Goal: Task Accomplishment & Management: Use online tool/utility

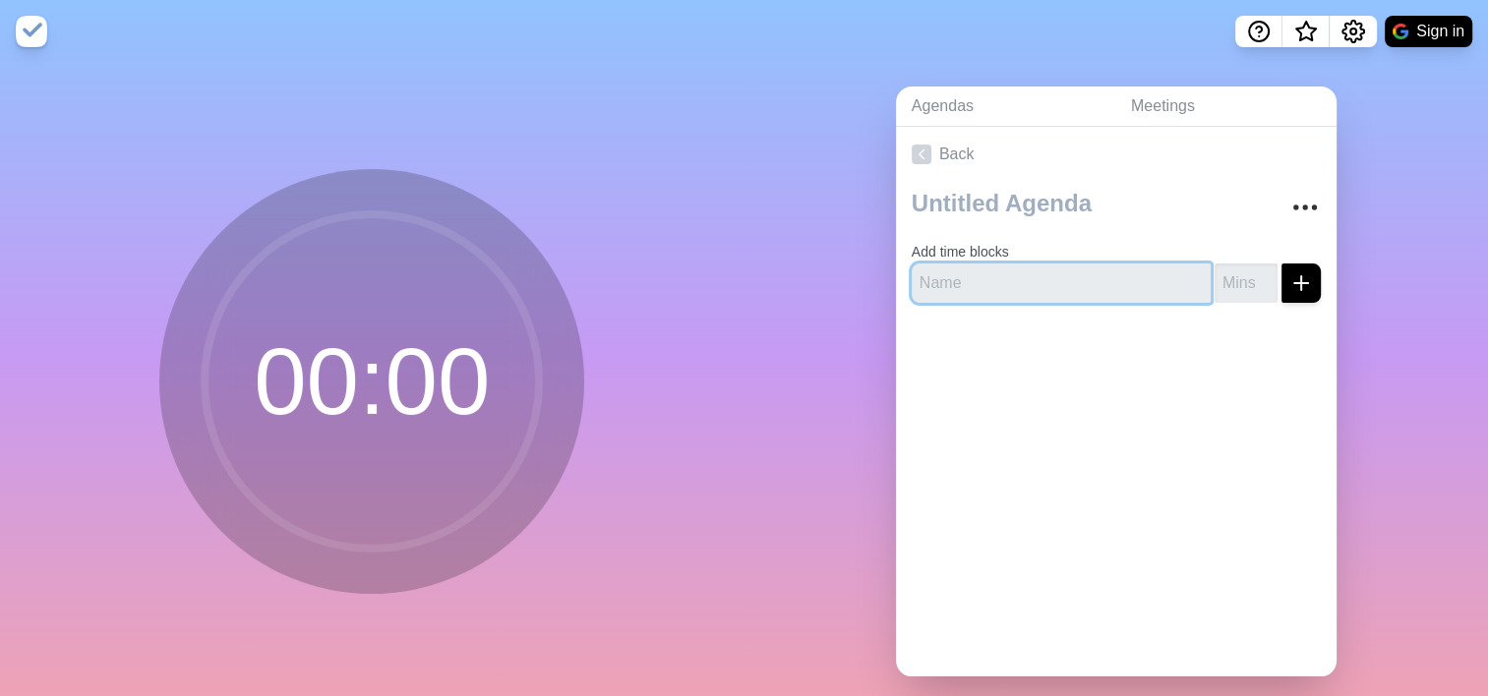
click at [995, 284] on input "text" at bounding box center [1061, 283] width 299 height 39
type input "EHSS"
click at [1281, 264] on button "submit" at bounding box center [1300, 283] width 39 height 39
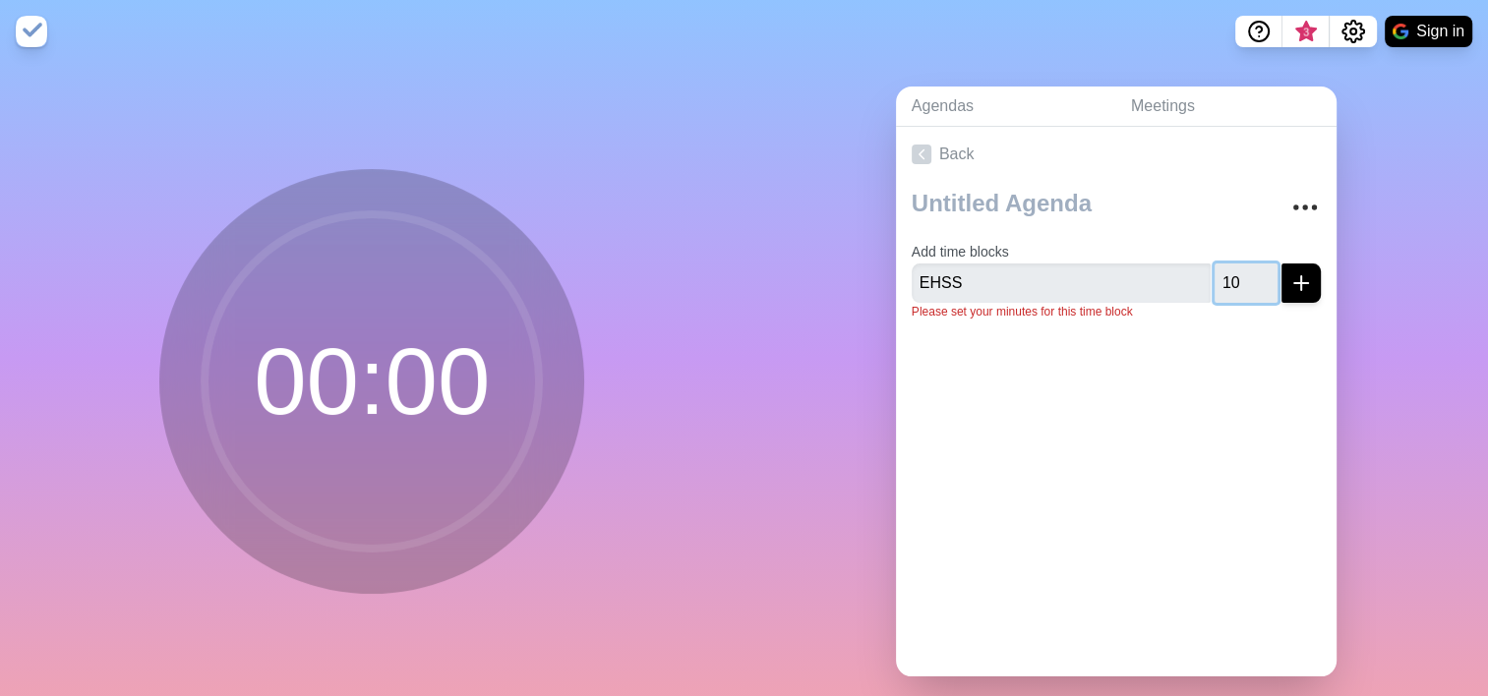
type input "1"
type input "5"
click at [1289, 272] on icon "submit" at bounding box center [1301, 283] width 24 height 24
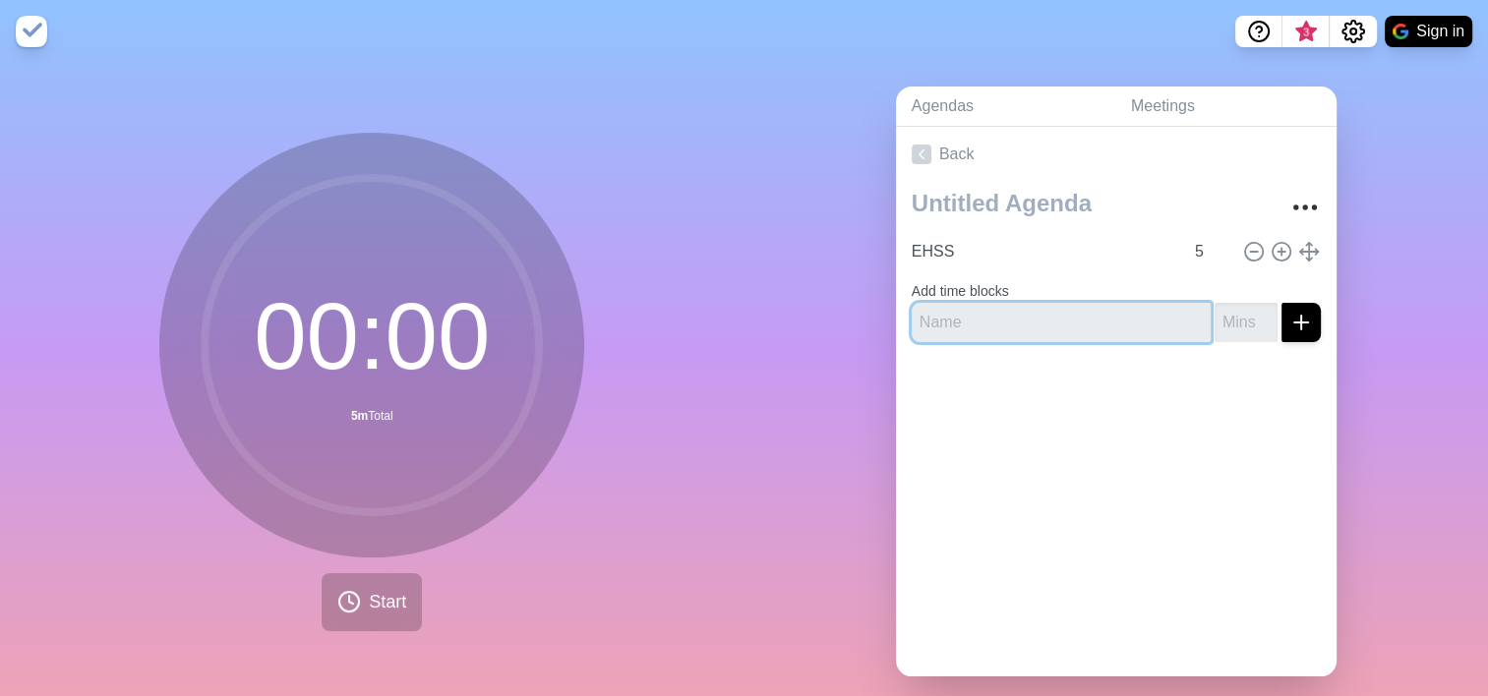
click at [995, 328] on input "text" at bounding box center [1061, 322] width 299 height 39
type input "Operation"
click at [1216, 320] on input "number" at bounding box center [1246, 322] width 63 height 39
type input "5"
click at [1294, 323] on line "submit" at bounding box center [1301, 323] width 14 height 0
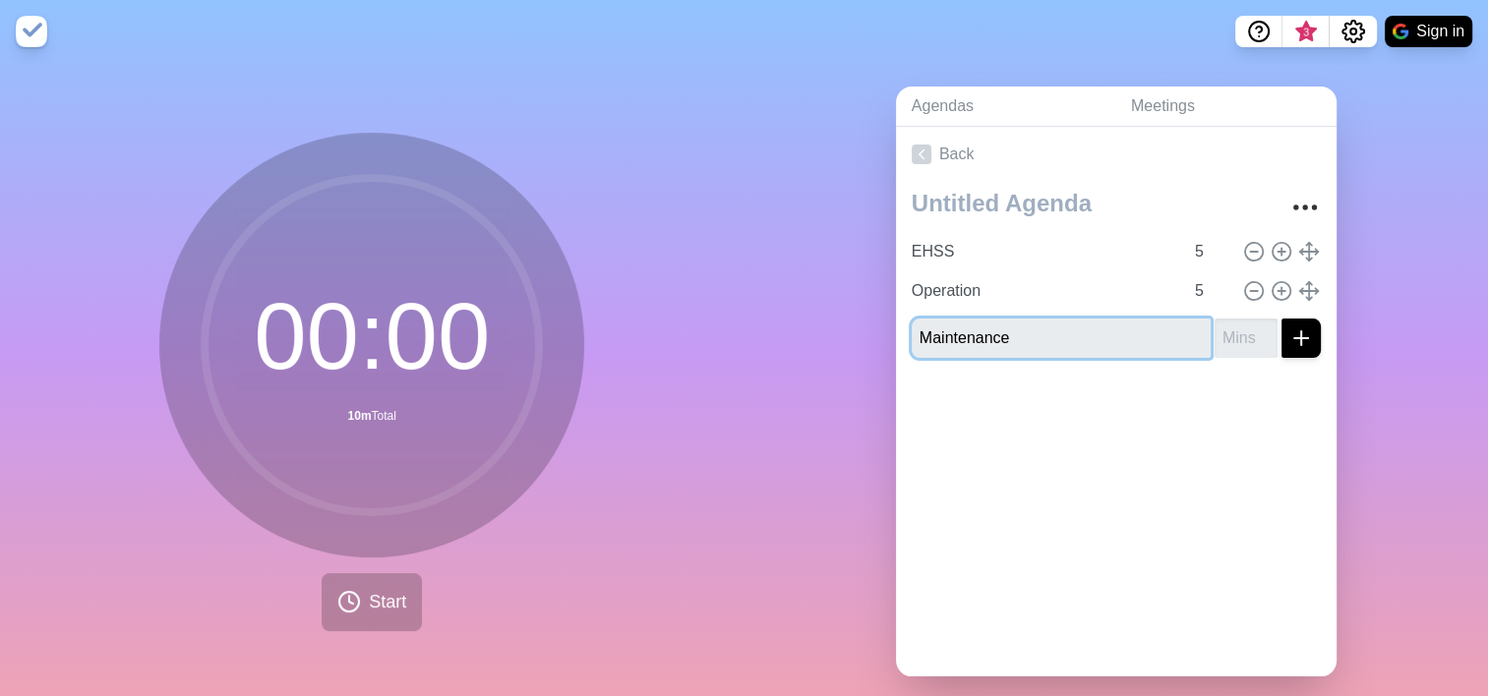
type input "Maintenance"
click at [1227, 348] on input "number" at bounding box center [1246, 338] width 63 height 39
type input "10"
click at [1289, 342] on icon "submit" at bounding box center [1301, 339] width 24 height 24
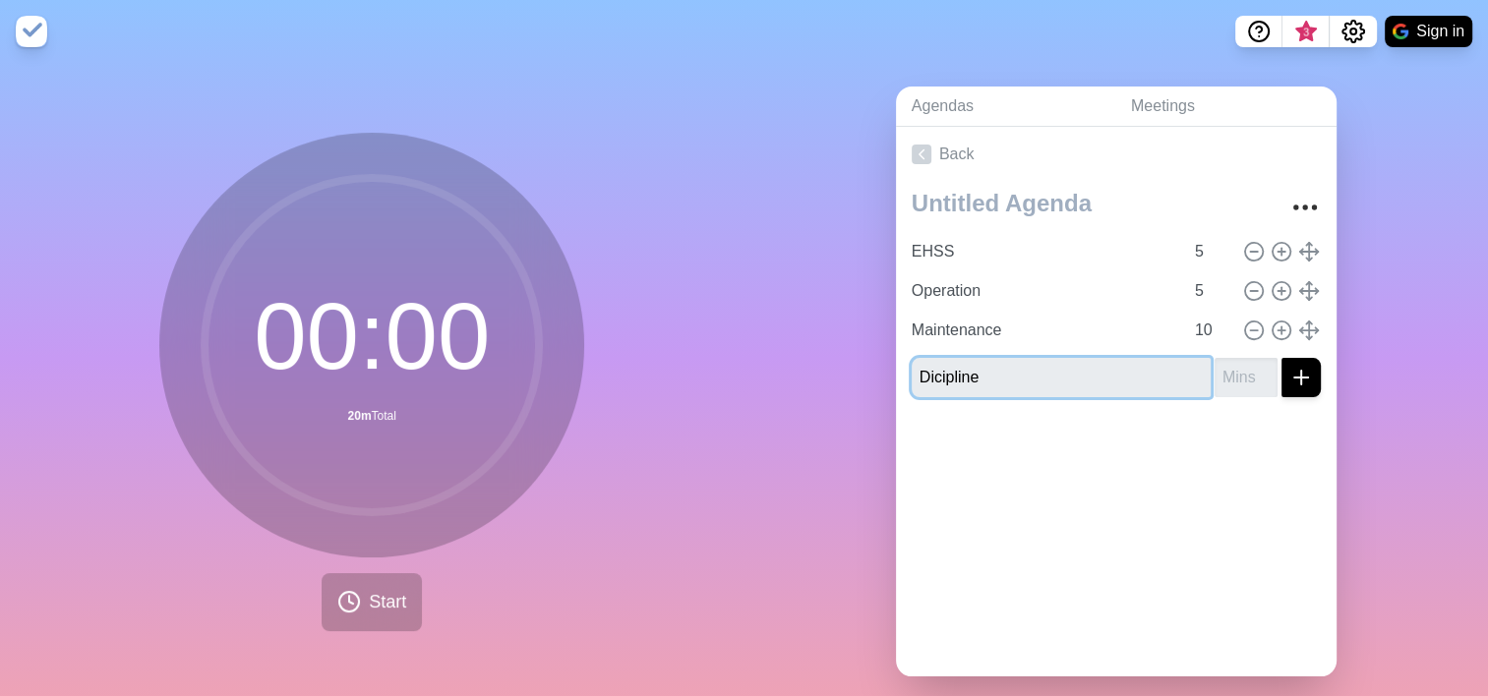
type input "Dicipline"
click at [1215, 378] on input "number" at bounding box center [1246, 377] width 63 height 39
type input "10"
click at [1289, 379] on icon "submit" at bounding box center [1301, 378] width 24 height 24
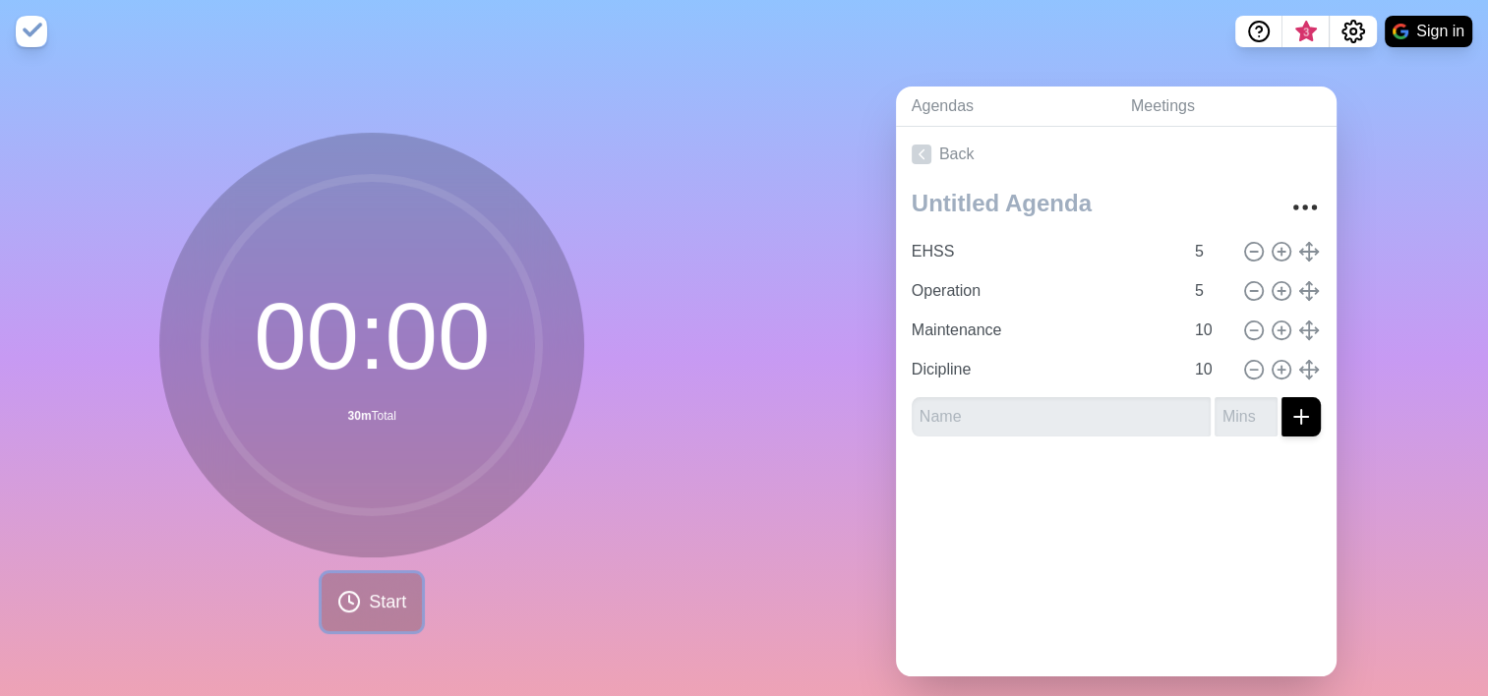
click at [370, 600] on span "Start" at bounding box center [387, 602] width 37 height 27
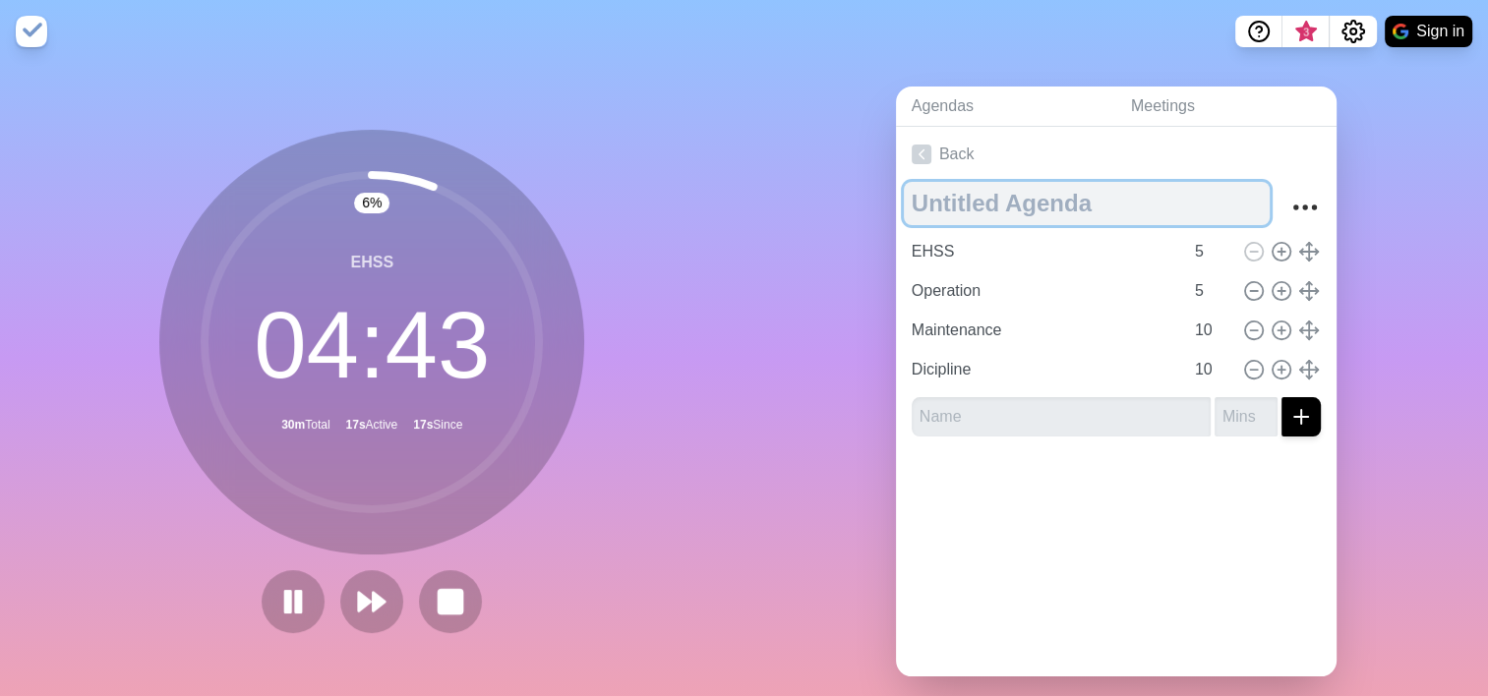
click at [955, 198] on textarea at bounding box center [1087, 203] width 366 height 43
type textarea "R&M Agenda"
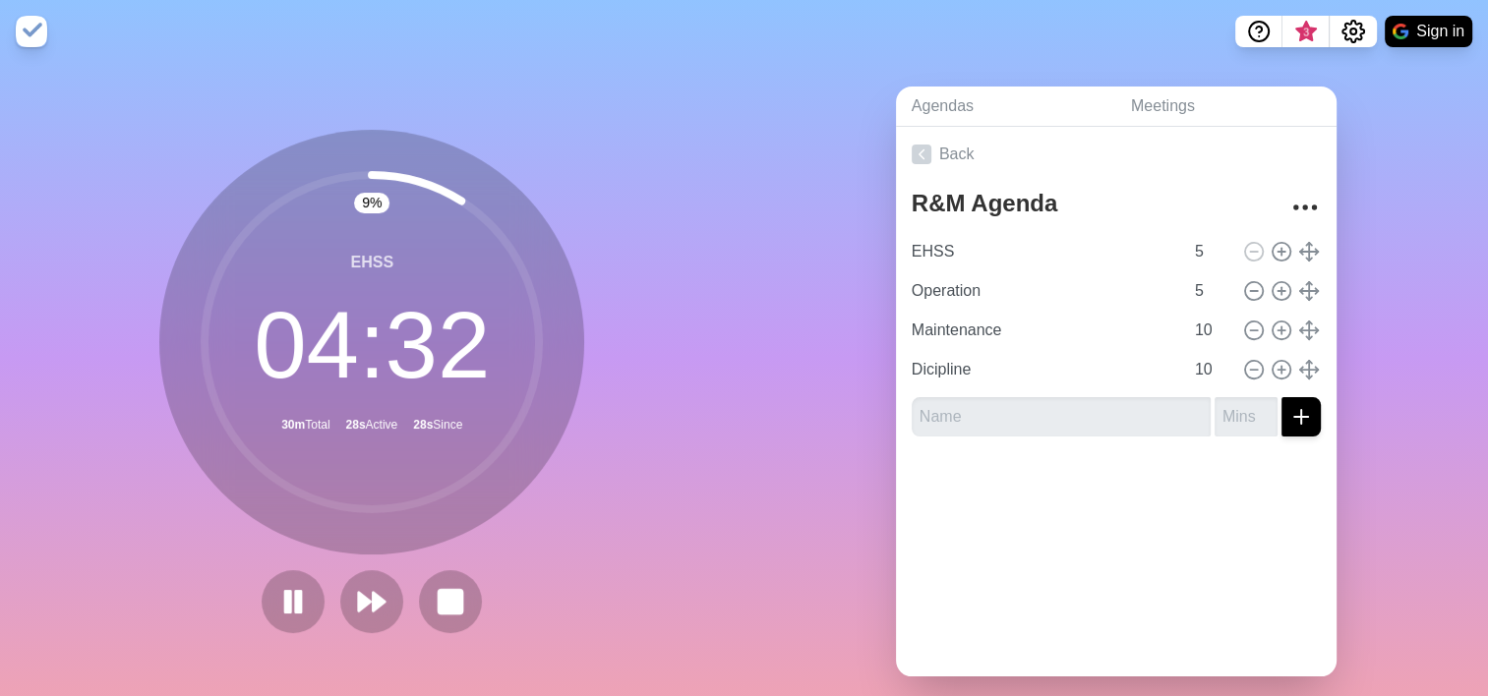
click at [819, 265] on div "Agendas Meetings Back R&M Agenda EHSS 5 Operation 5 Maintenance 10 Dicipline 10" at bounding box center [1116, 389] width 744 height 653
click at [356, 587] on icon at bounding box center [371, 601] width 33 height 33
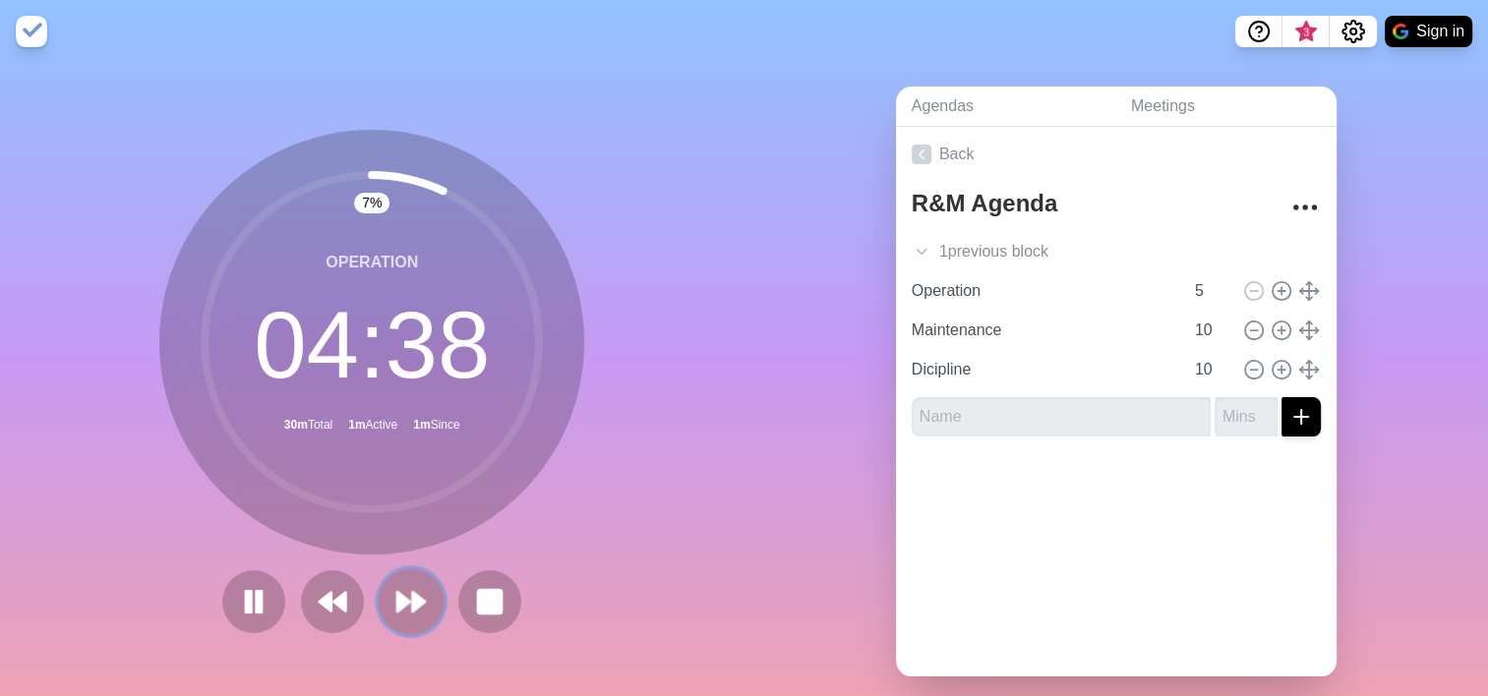
click at [397, 606] on polygon at bounding box center [403, 602] width 13 height 20
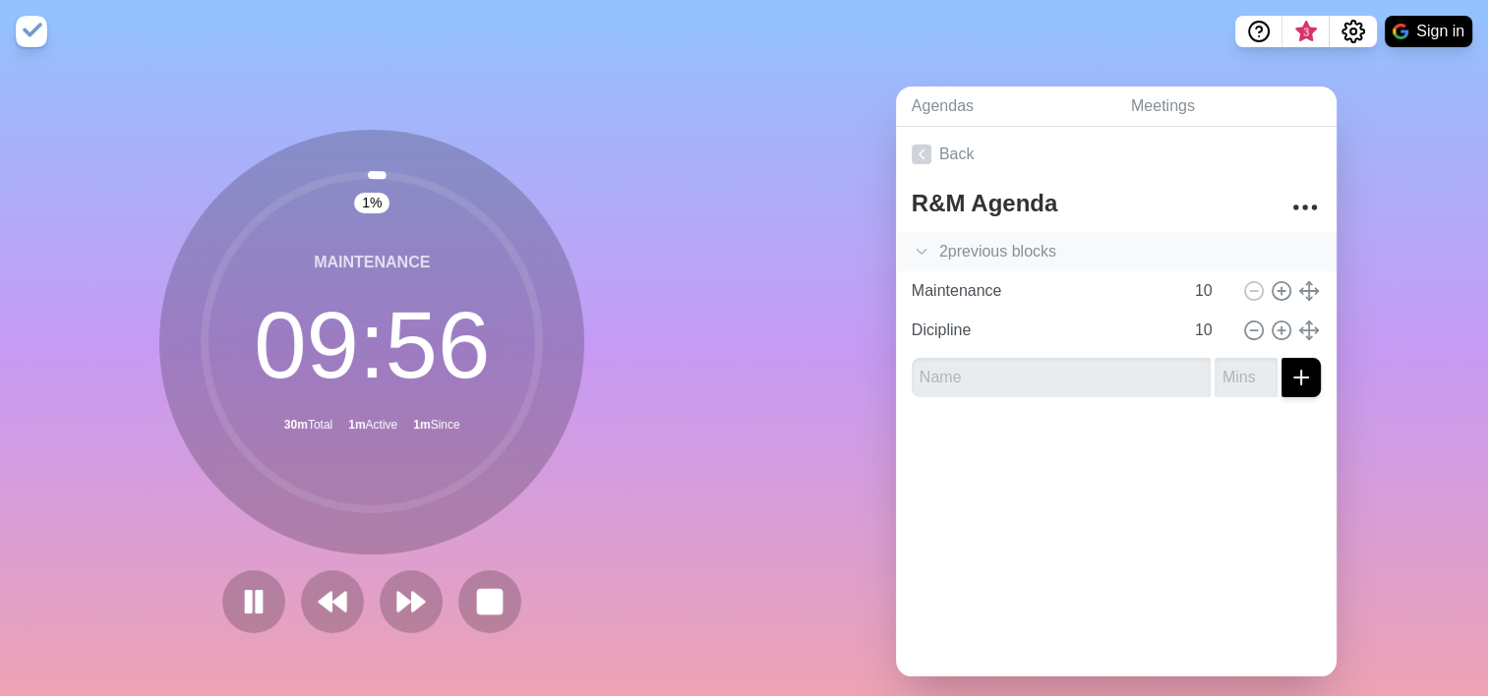
click at [912, 255] on icon at bounding box center [922, 252] width 20 height 20
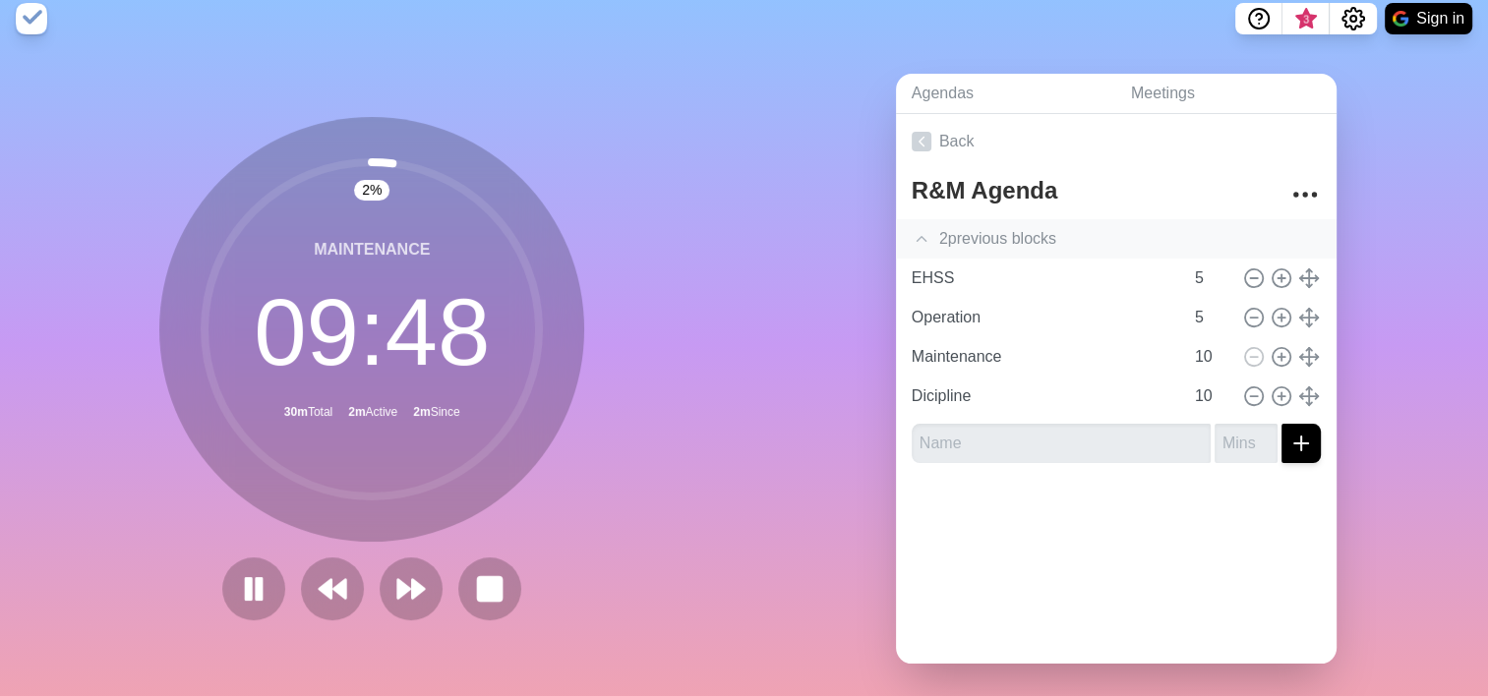
scroll to position [9, 0]
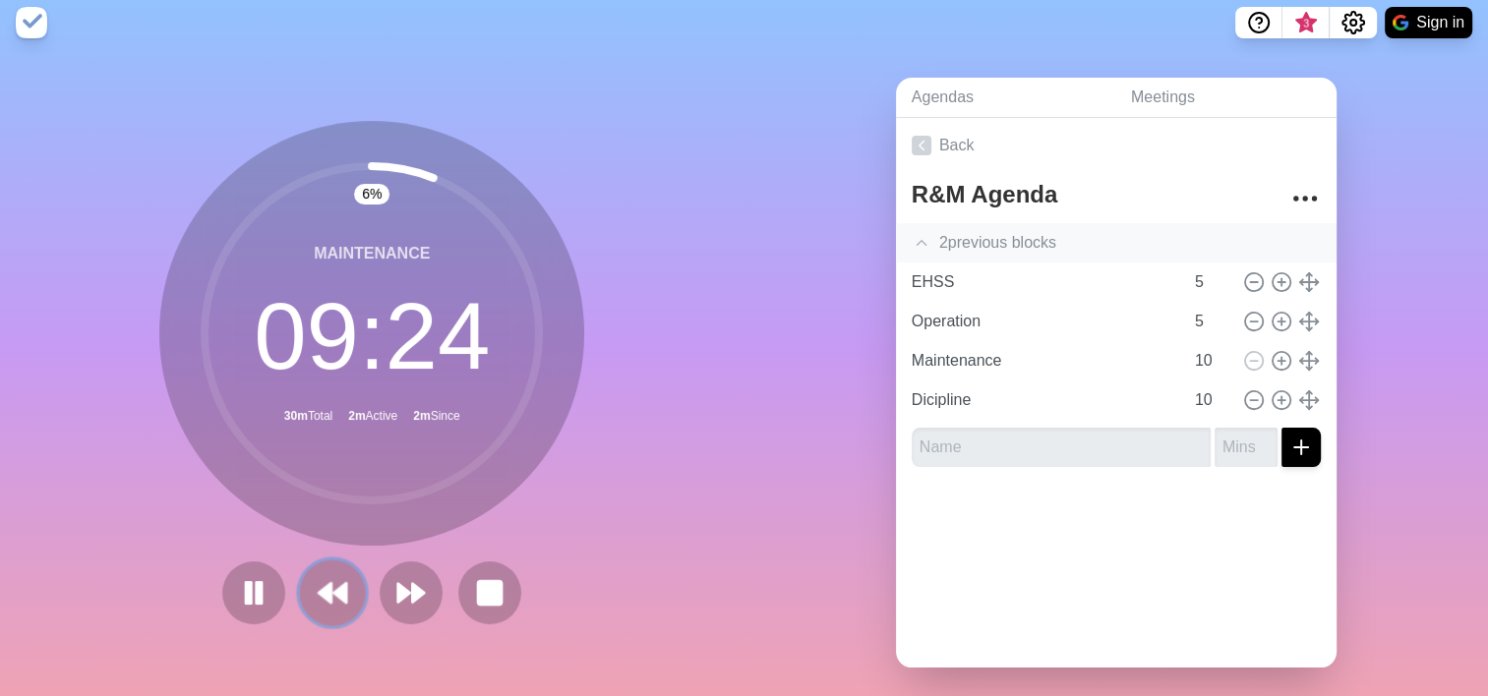
click at [334, 582] on icon at bounding box center [332, 592] width 33 height 33
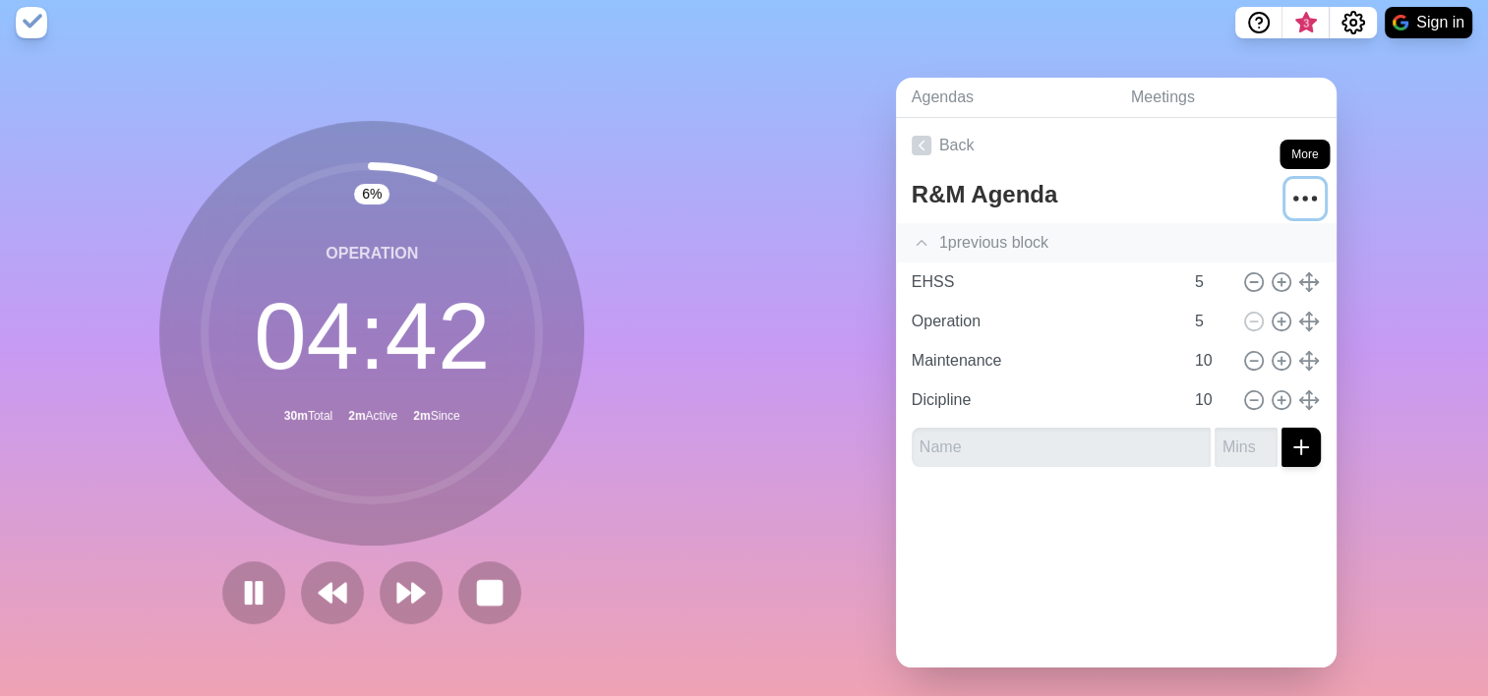
click at [1289, 198] on icon "More" at bounding box center [1304, 198] width 31 height 31
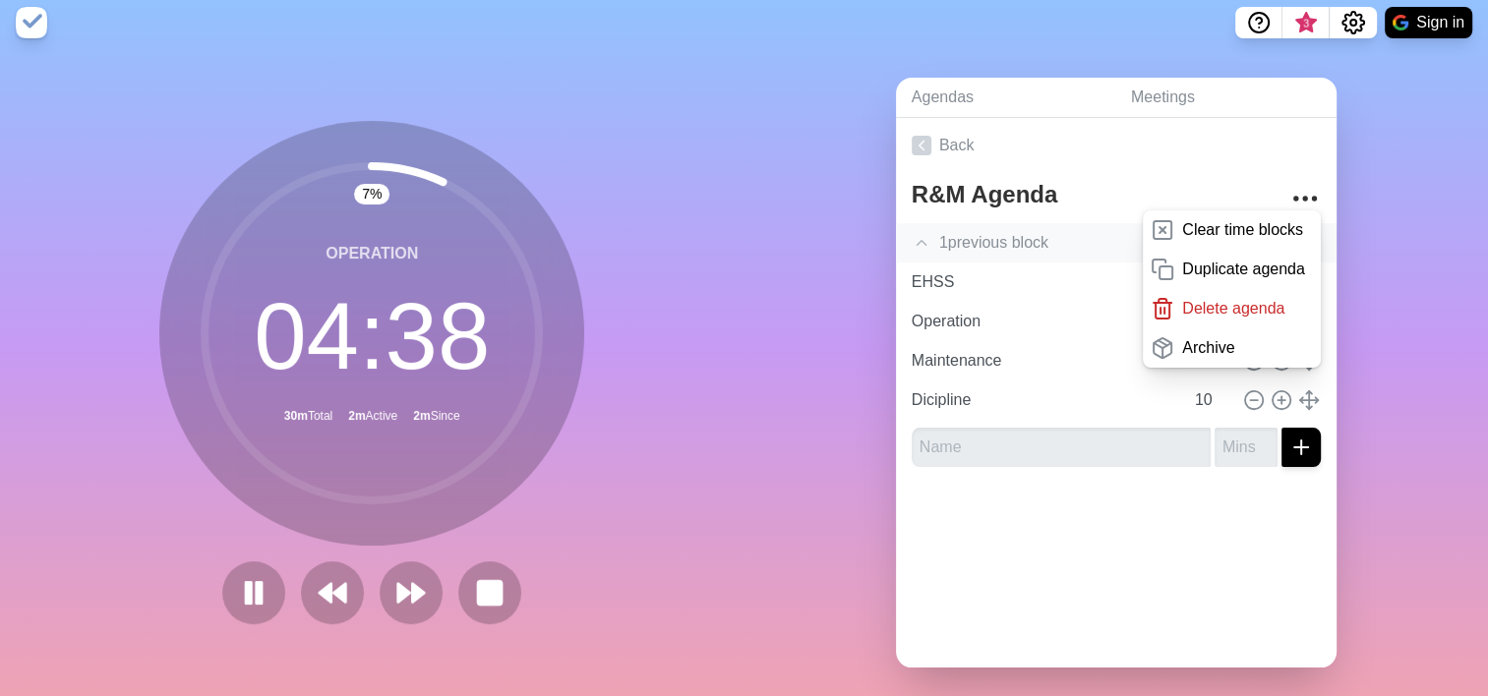
click at [1430, 201] on div "Agendas Meetings Back R&M Agenda Clear time blocks Duplicate agenda Delete agen…" at bounding box center [1116, 380] width 744 height 653
click at [1342, 27] on icon "Settings" at bounding box center [1353, 23] width 24 height 24
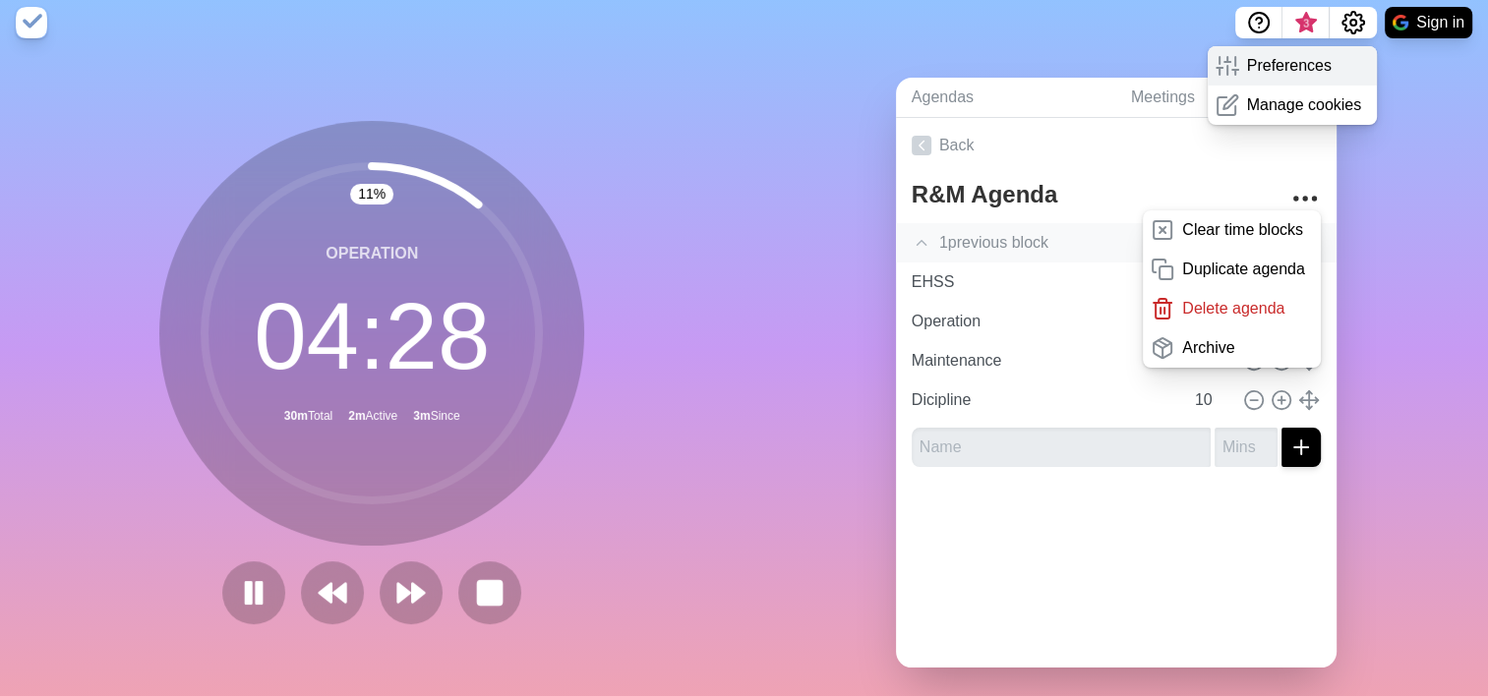
click at [1303, 67] on p "Preferences" at bounding box center [1289, 66] width 85 height 24
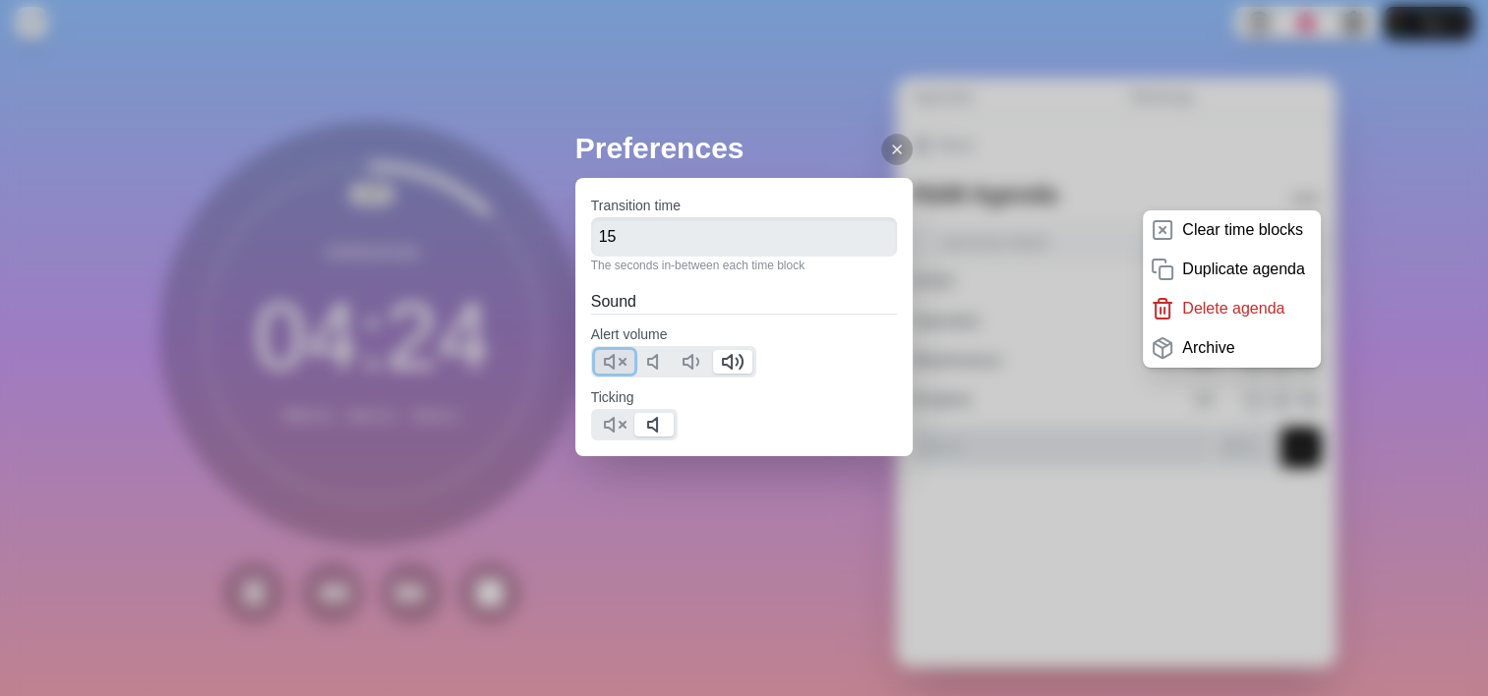
click at [614, 363] on polygon at bounding box center [609, 362] width 9 height 14
click at [606, 425] on icon at bounding box center [615, 425] width 24 height 24
click at [889, 149] on icon at bounding box center [897, 150] width 16 height 16
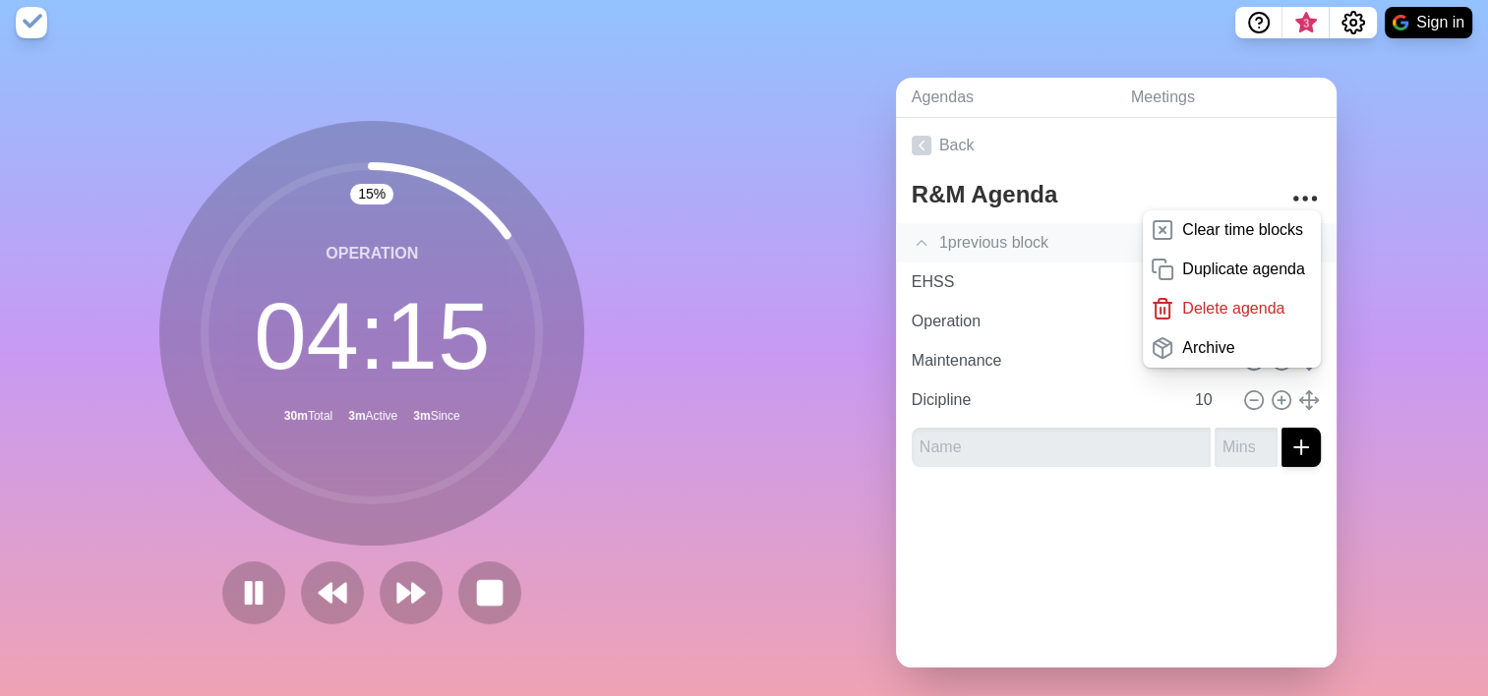
click at [773, 386] on div "Agendas Meetings Back R&M Agenda Clear time blocks Duplicate agenda Delete agen…" at bounding box center [1116, 380] width 744 height 653
click at [1011, 445] on input "text" at bounding box center [1061, 447] width 299 height 39
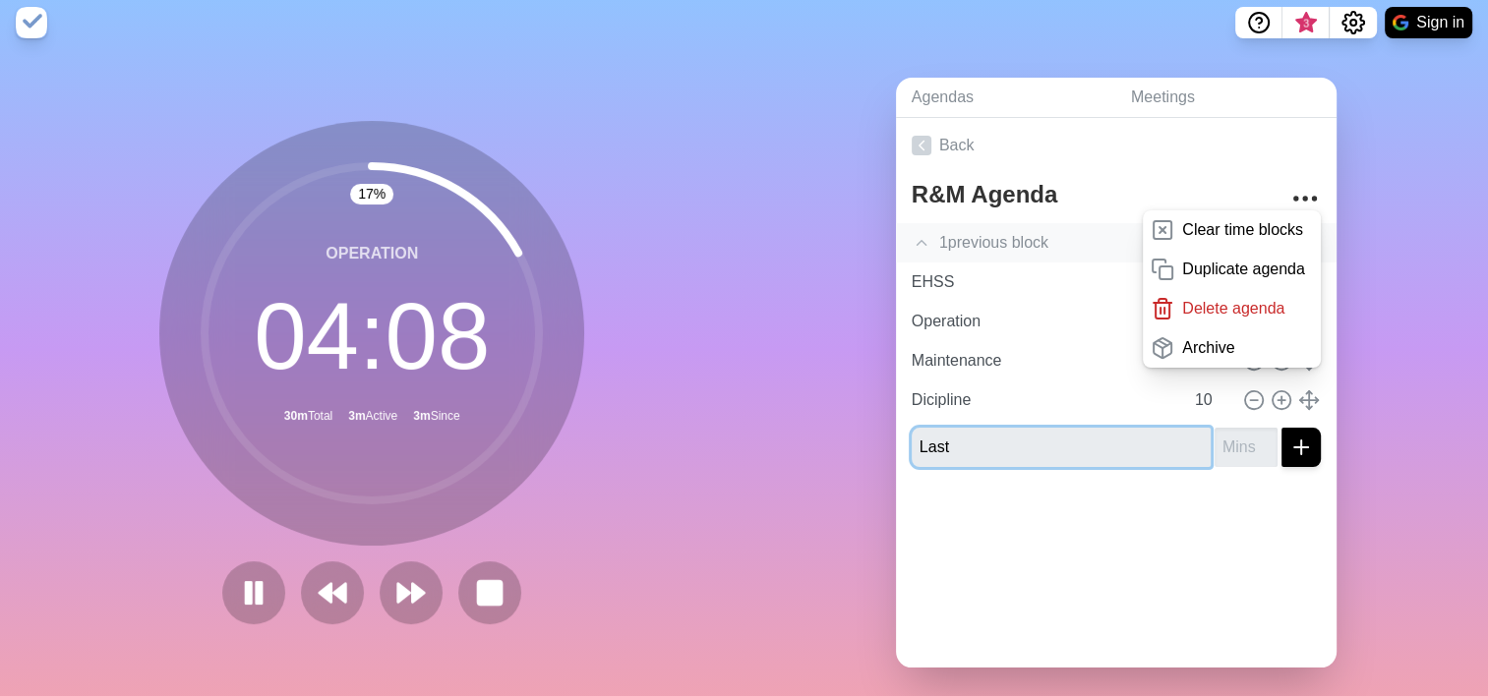
type input "Last"
click at [1215, 452] on input "number" at bounding box center [1246, 447] width 63 height 39
type input "1"
click at [1289, 452] on icon "submit" at bounding box center [1301, 448] width 24 height 24
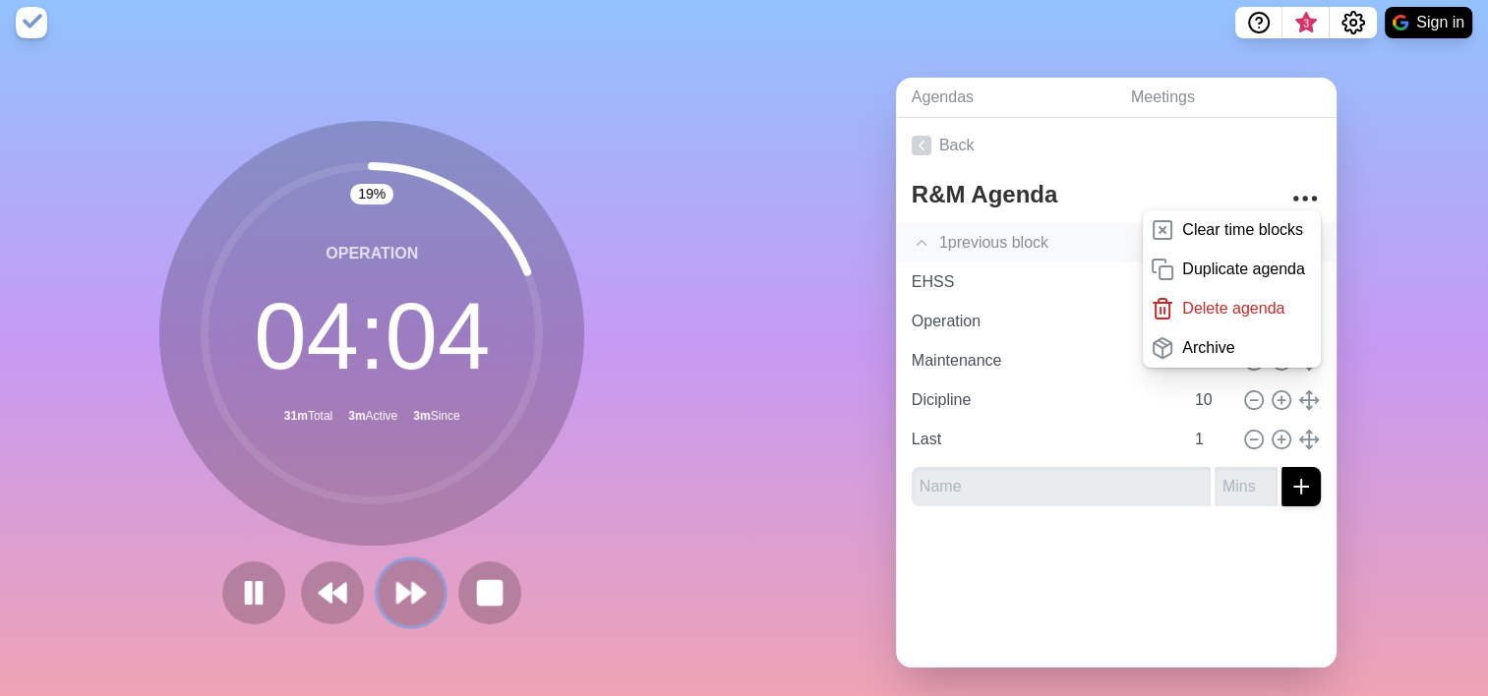
click at [400, 594] on polygon at bounding box center [403, 593] width 13 height 20
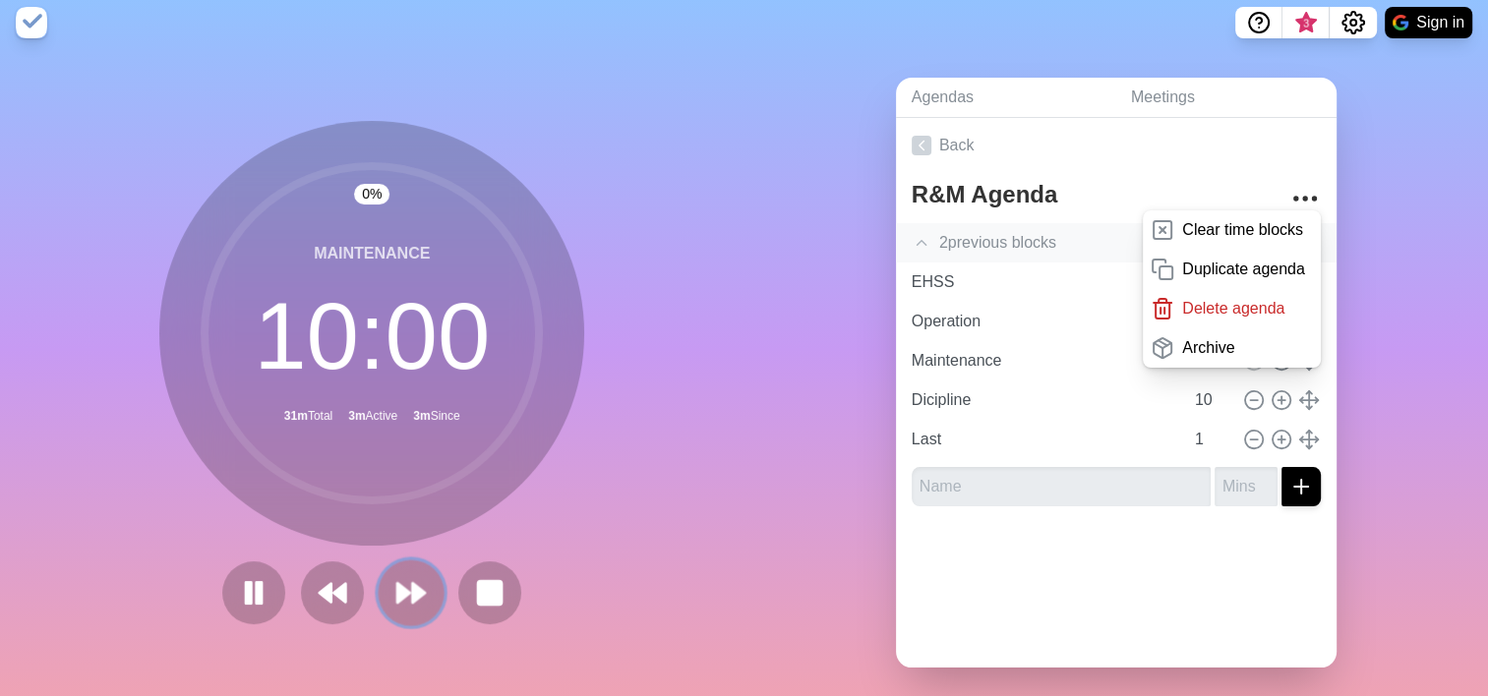
click at [400, 594] on polygon at bounding box center [403, 593] width 13 height 20
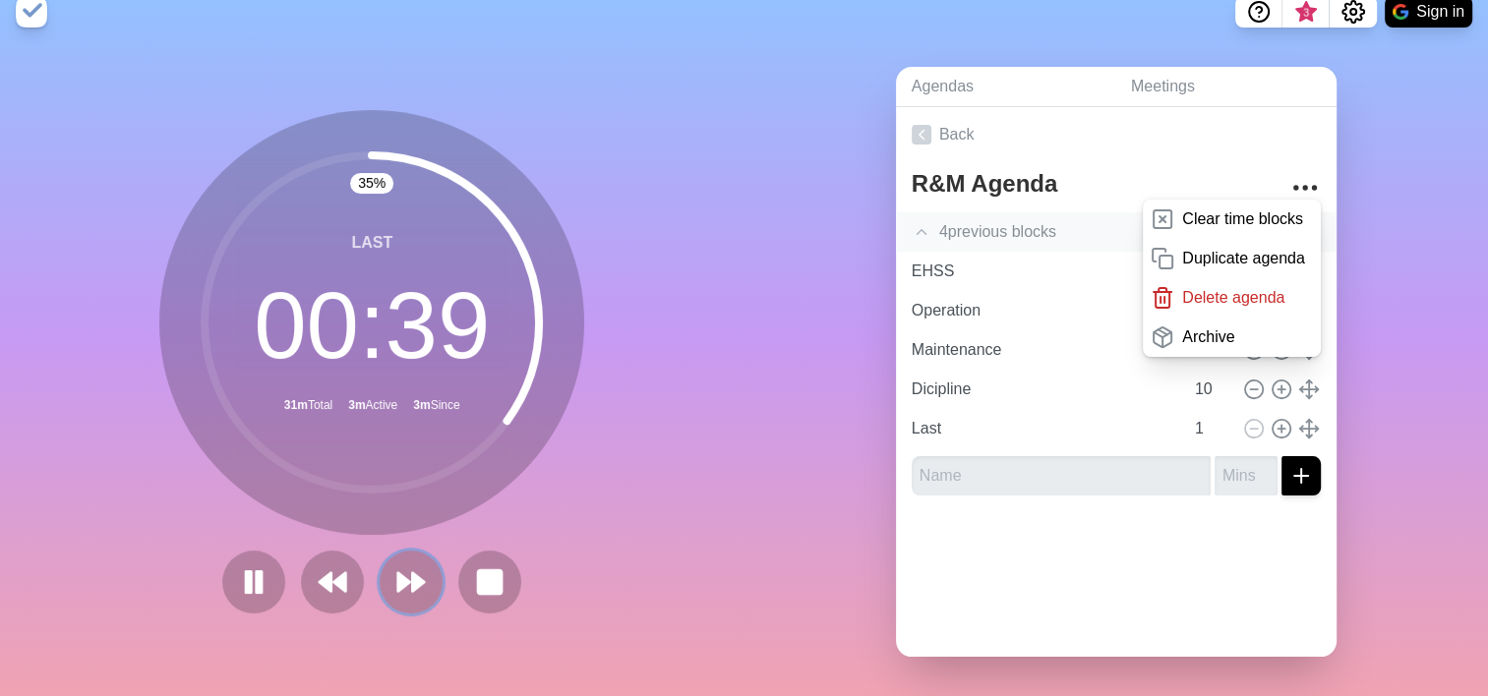
scroll to position [0, 0]
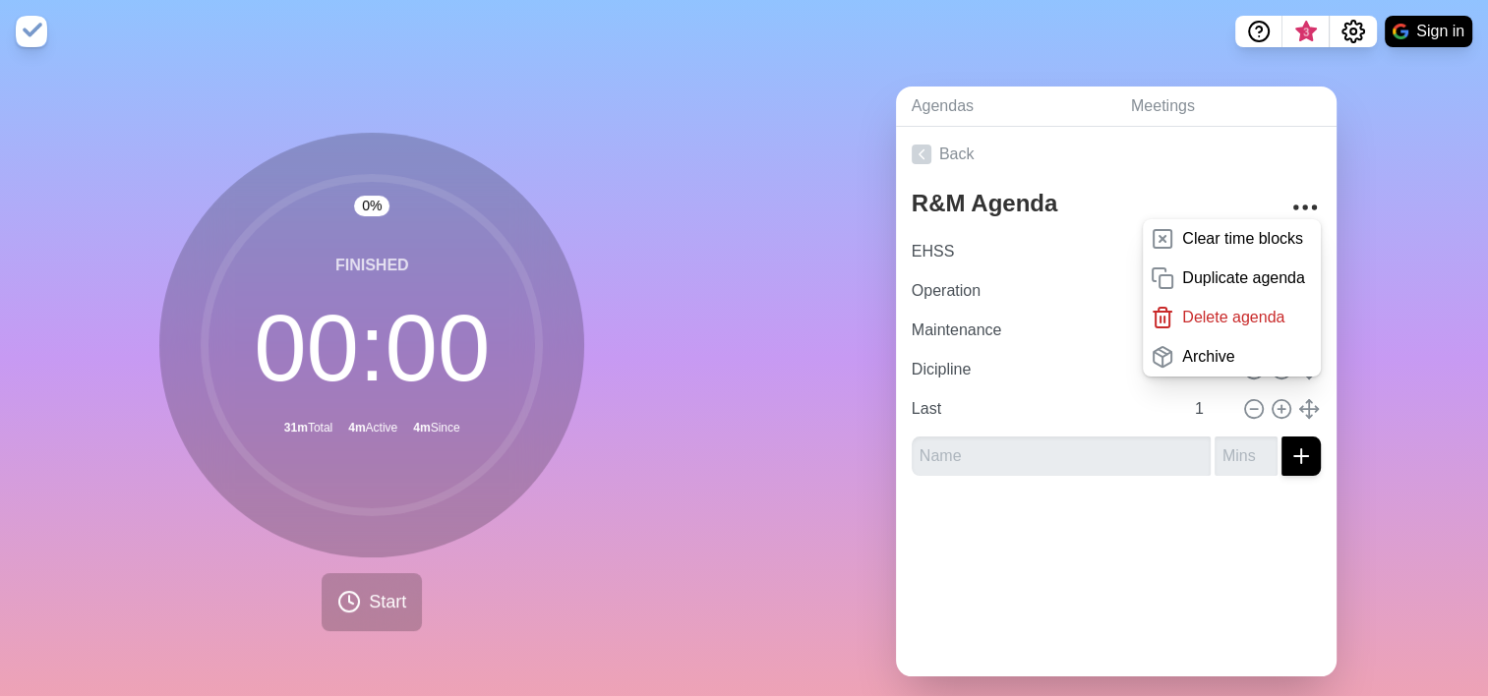
click at [30, 31] on img at bounding box center [31, 31] width 31 height 31
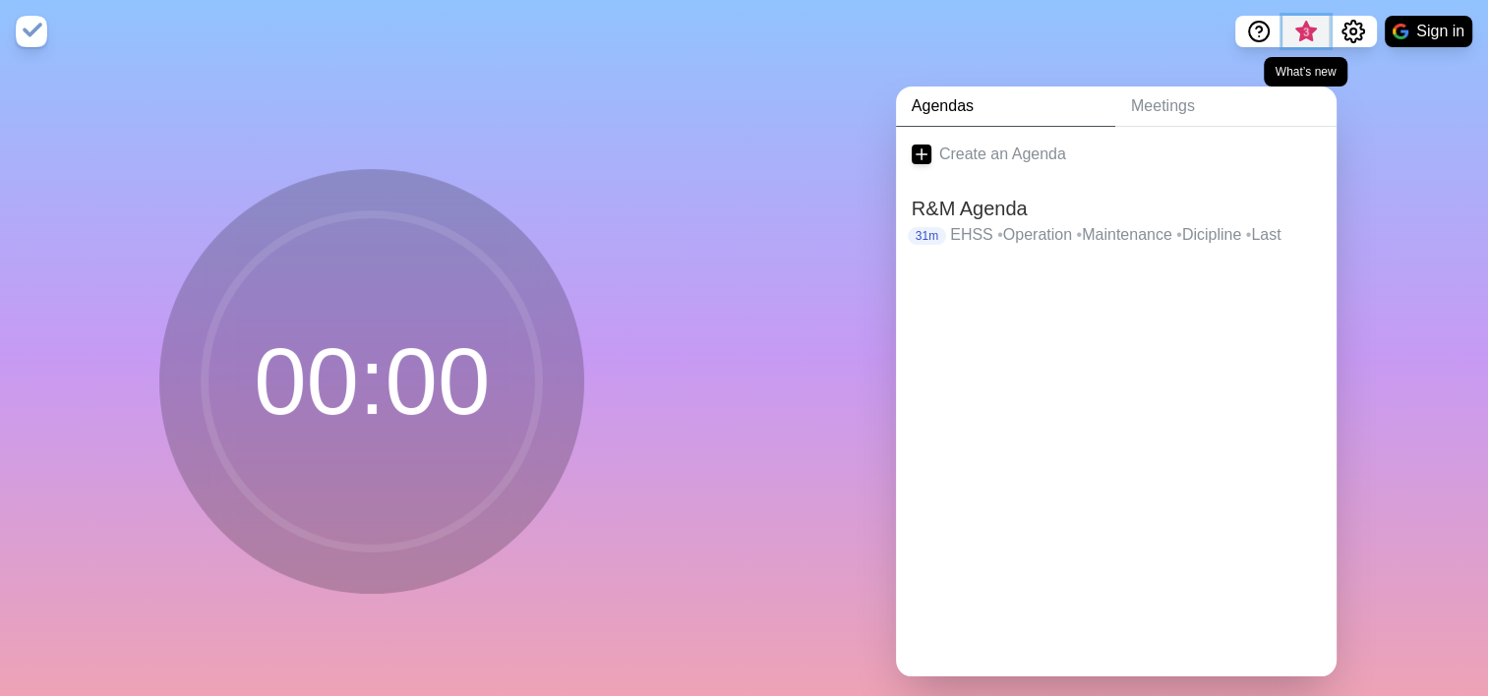
click at [1298, 30] on span "3" at bounding box center [1306, 33] width 16 height 16
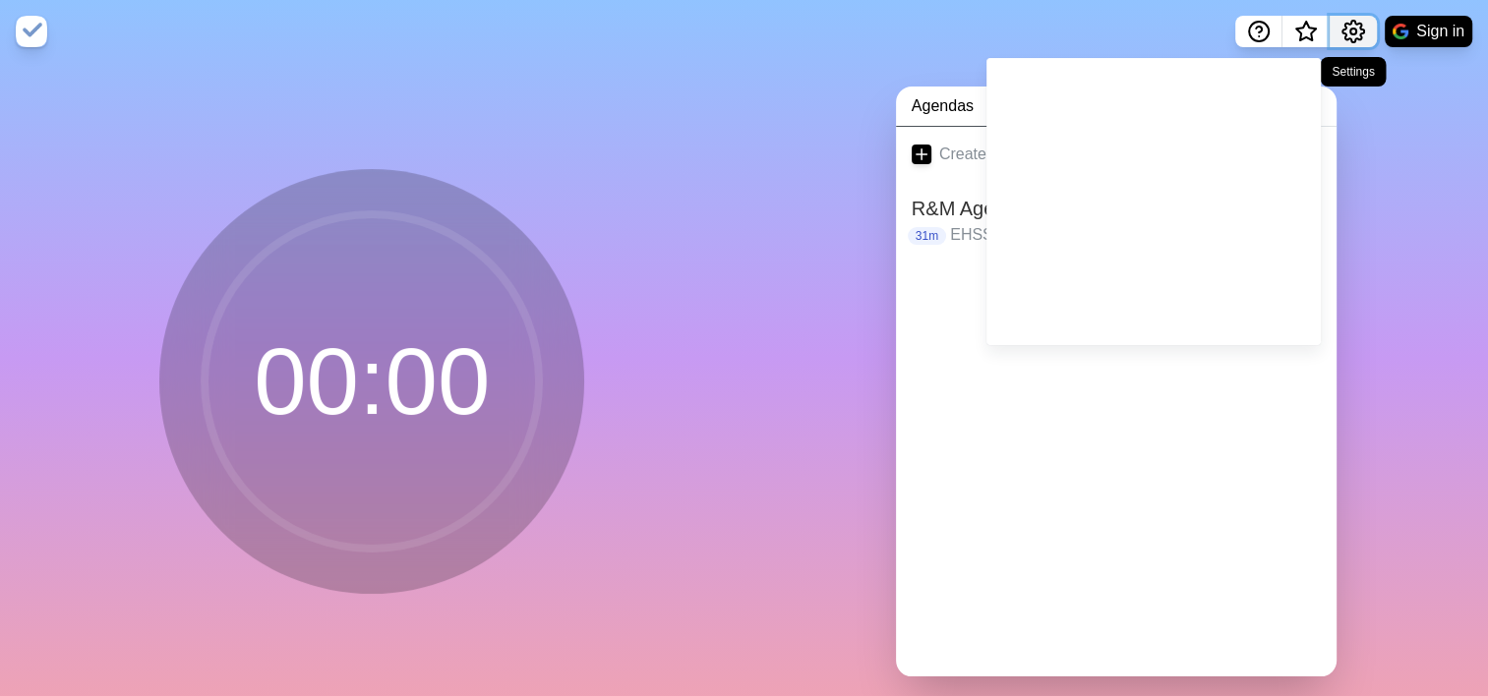
click at [1350, 31] on circle "Settings" at bounding box center [1353, 32] width 6 height 6
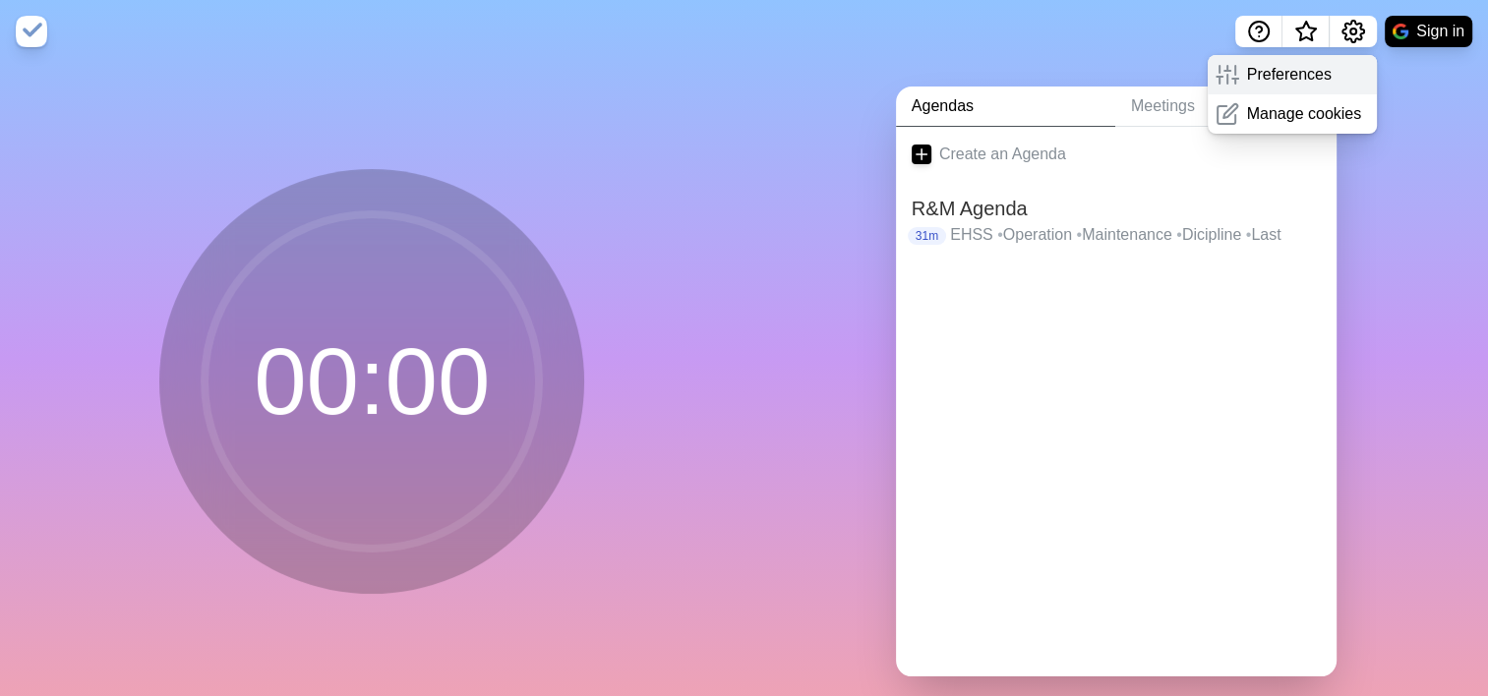
click at [1314, 78] on p "Preferences" at bounding box center [1289, 75] width 85 height 24
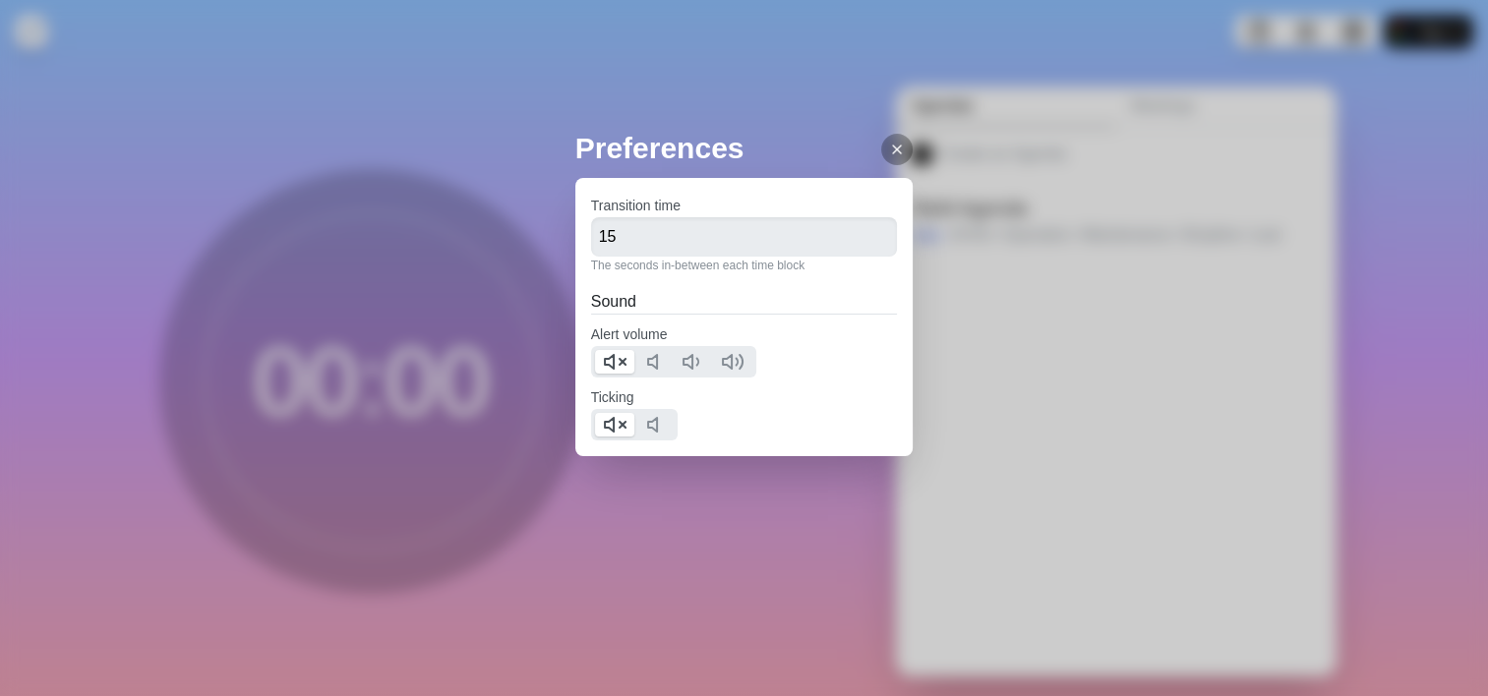
click at [889, 149] on icon at bounding box center [897, 150] width 16 height 16
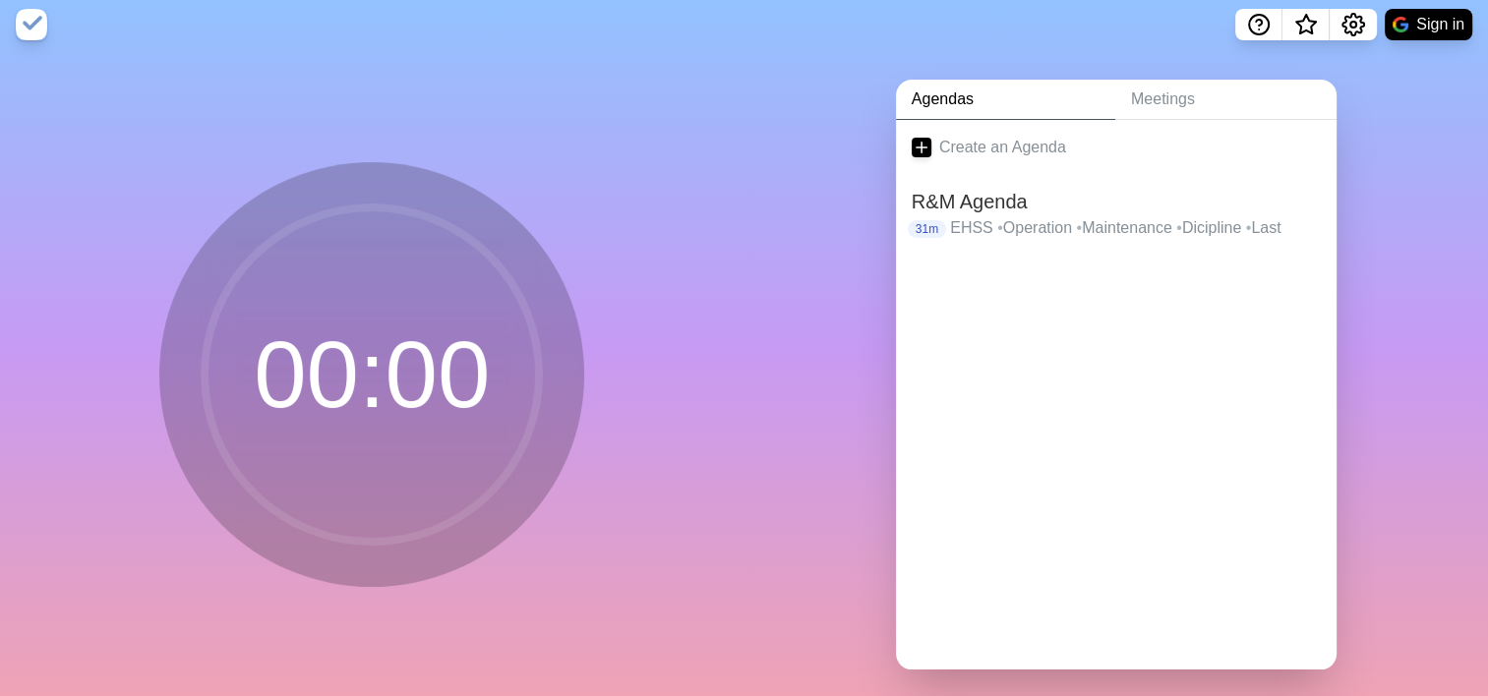
scroll to position [6, 0]
click at [988, 205] on h2 "R&M Agenda" at bounding box center [1116, 203] width 409 height 30
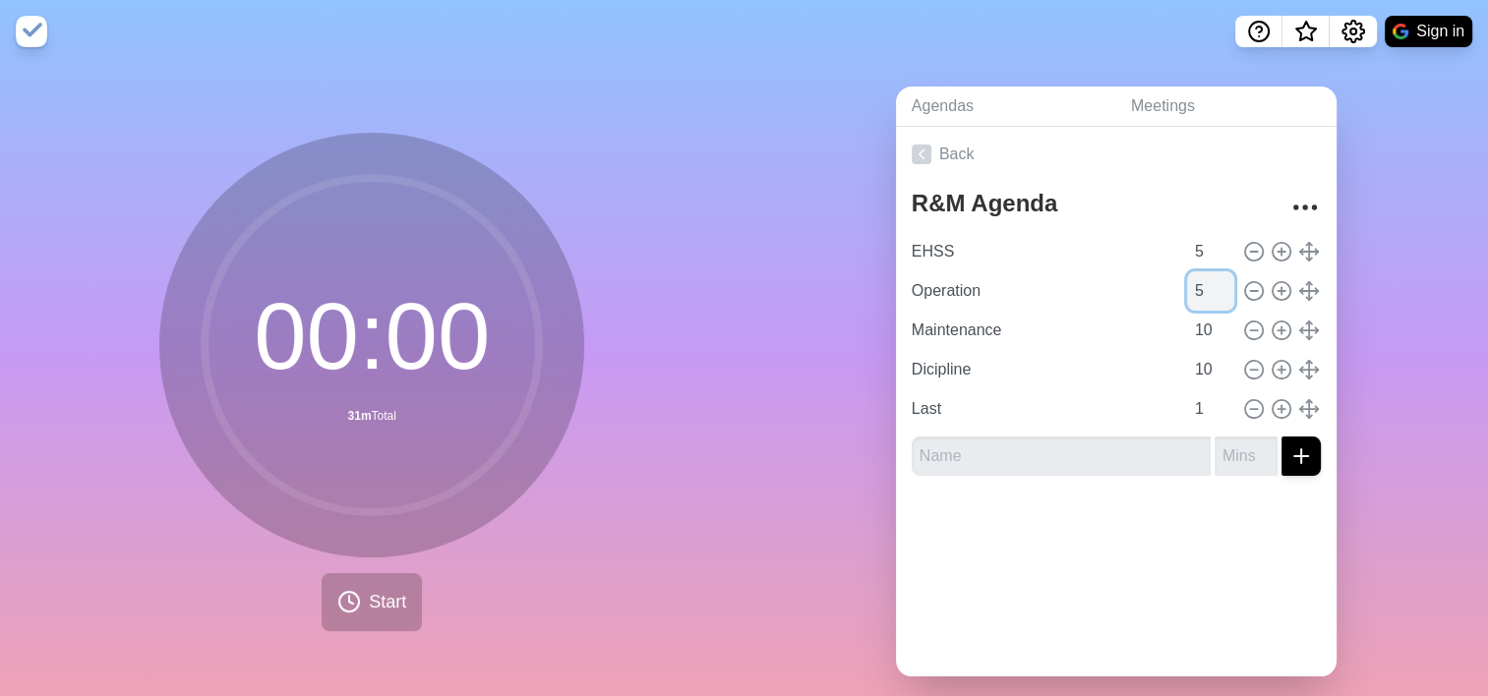
click at [1187, 292] on input "5" at bounding box center [1210, 290] width 47 height 39
type input "10"
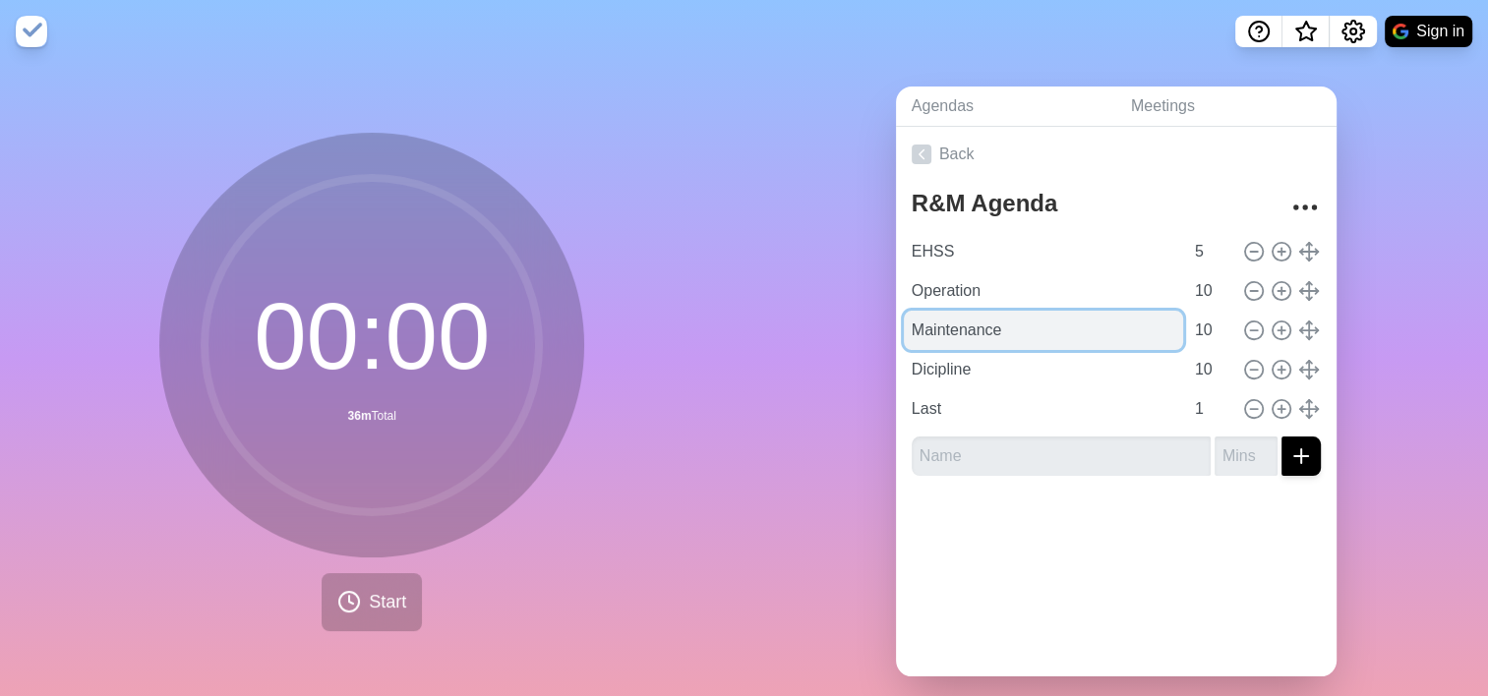
click at [907, 330] on input "Maintenance" at bounding box center [1043, 330] width 279 height 39
type input "MTC & Maintenance"
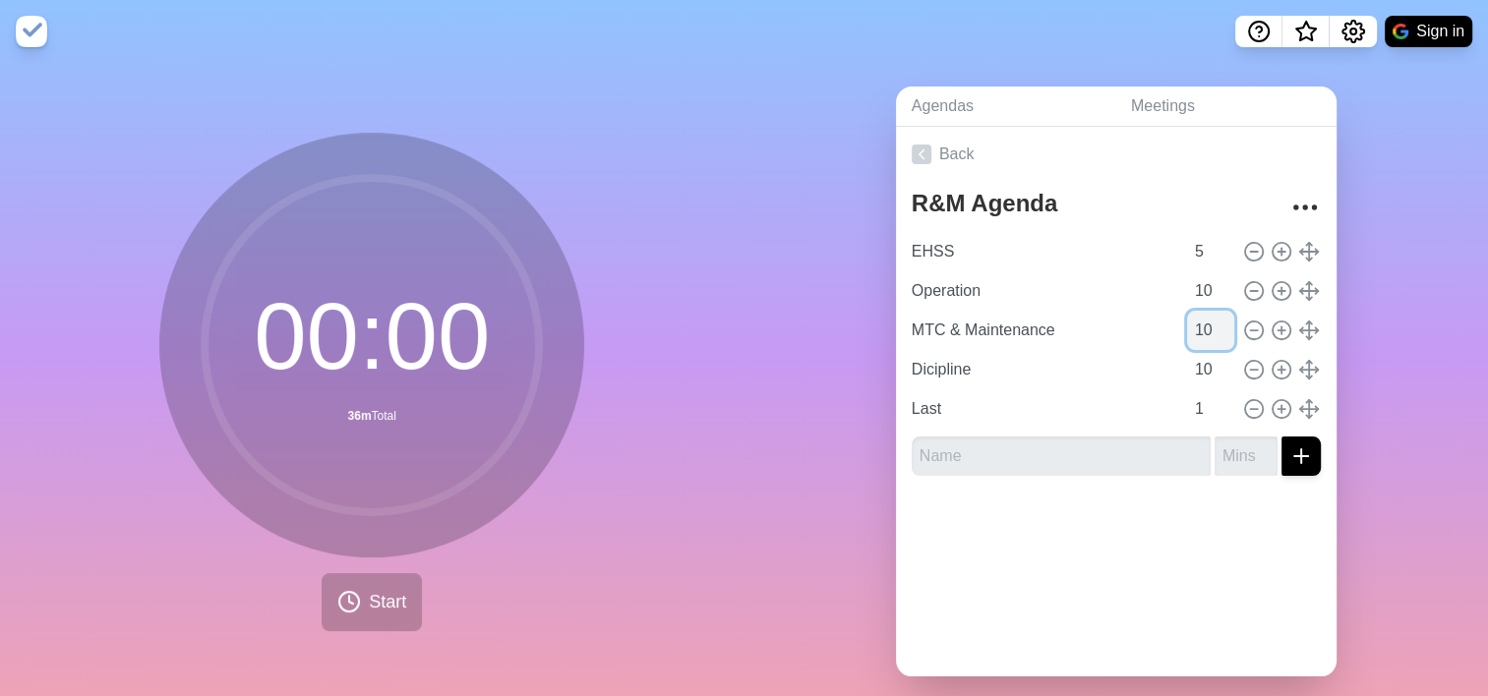
click at [1187, 330] on input "10" at bounding box center [1210, 330] width 47 height 39
type input "1"
type input "5"
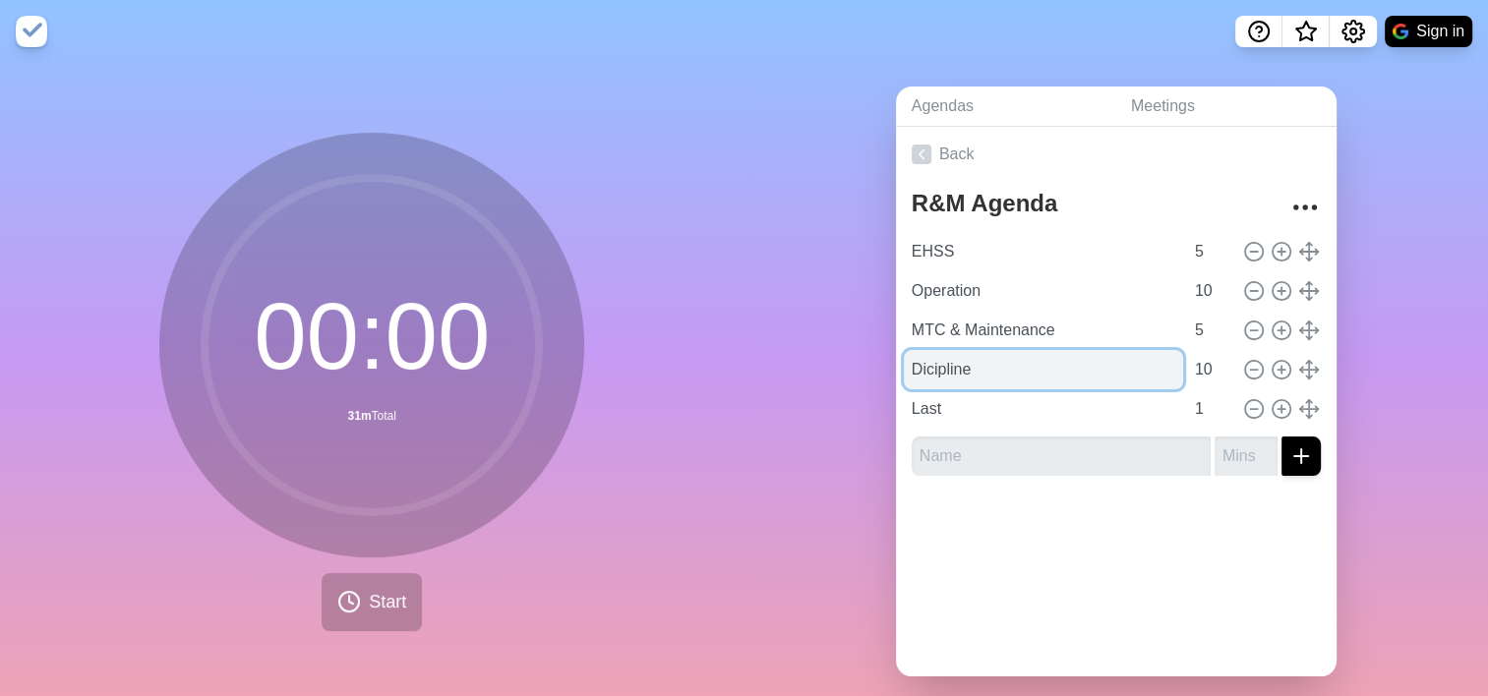
click at [1047, 366] on input "Dicipline" at bounding box center [1043, 369] width 279 height 39
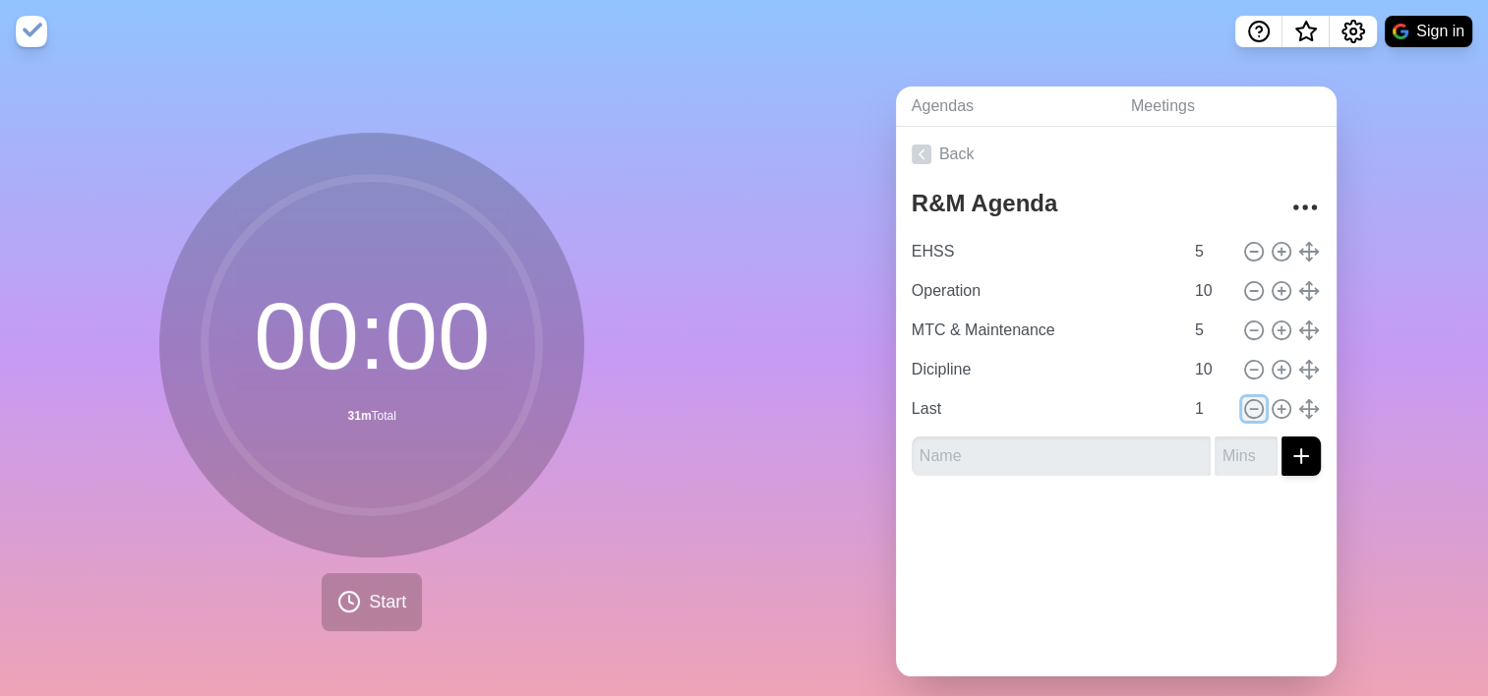
click at [1243, 409] on icon at bounding box center [1254, 409] width 22 height 22
click at [1234, 437] on input "number" at bounding box center [1246, 456] width 63 height 39
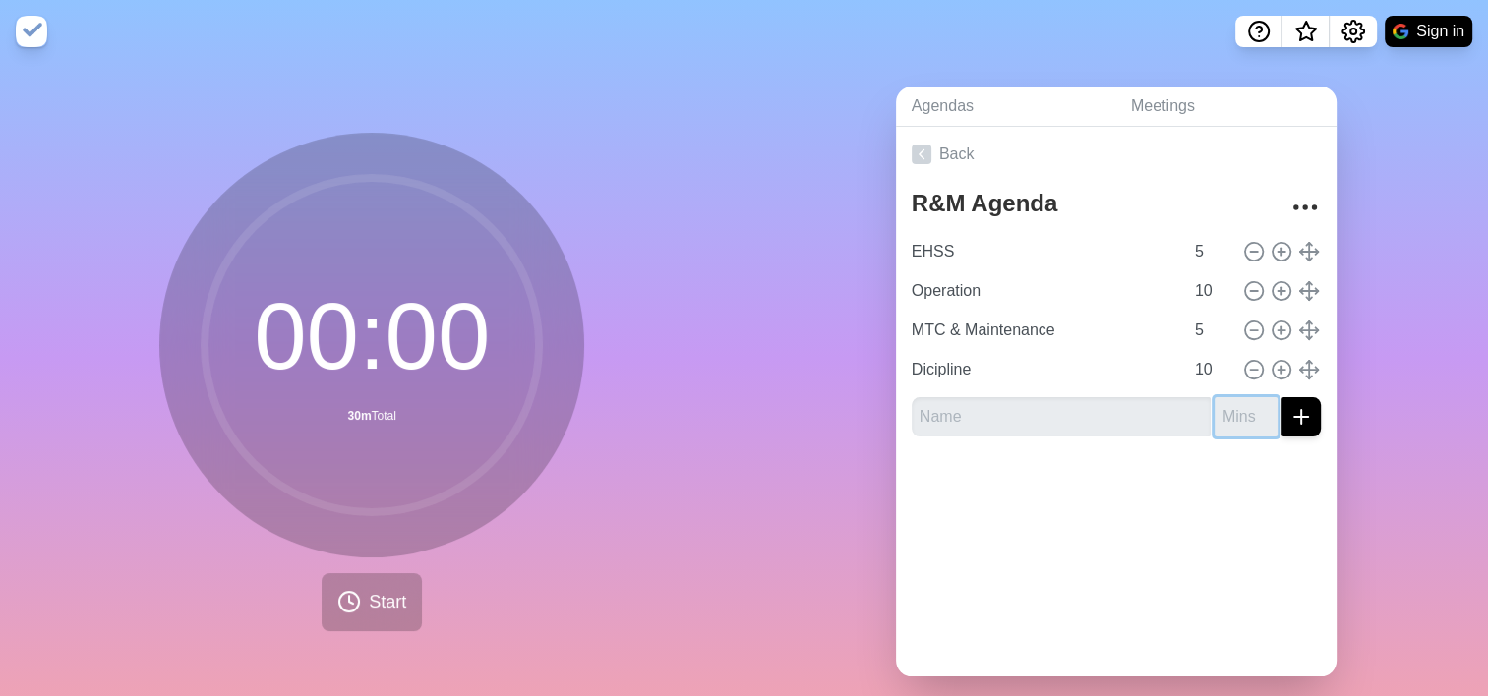
click at [1234, 409] on input "number" at bounding box center [1246, 416] width 63 height 39
click at [1187, 367] on input "10" at bounding box center [1210, 369] width 47 height 39
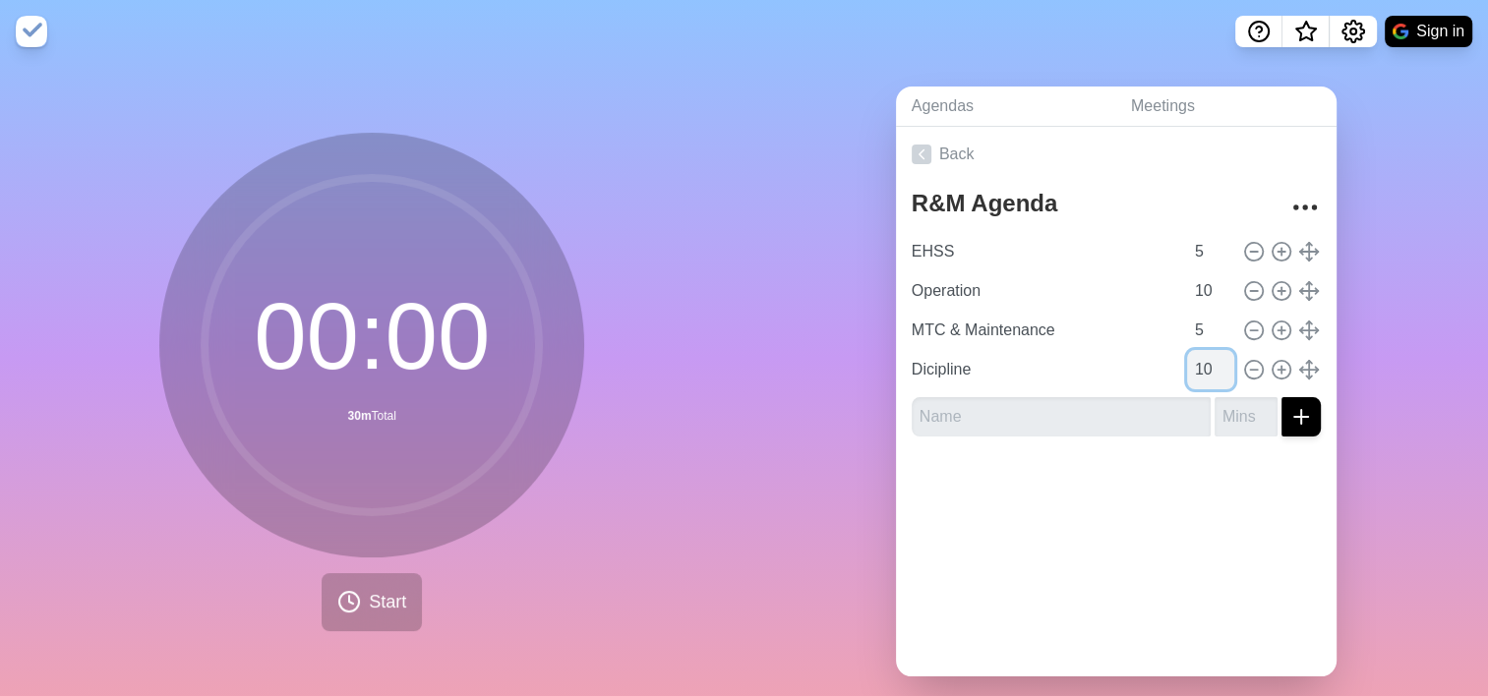
type input "1"
type input "5"
click at [1271, 327] on icon at bounding box center [1282, 331] width 22 height 22
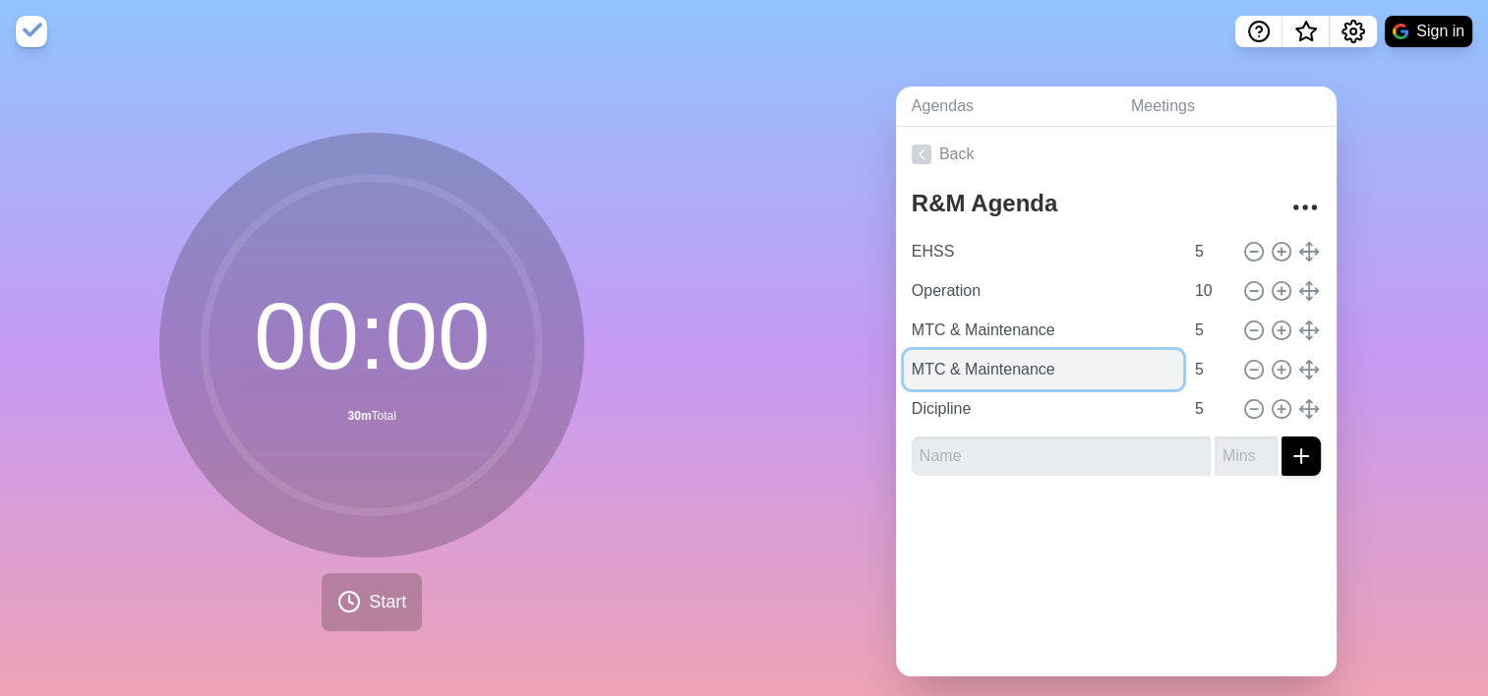
click at [1052, 368] on input "MTC & Maintenance" at bounding box center [1043, 369] width 279 height 39
type input "M"
type input "Arround the table"
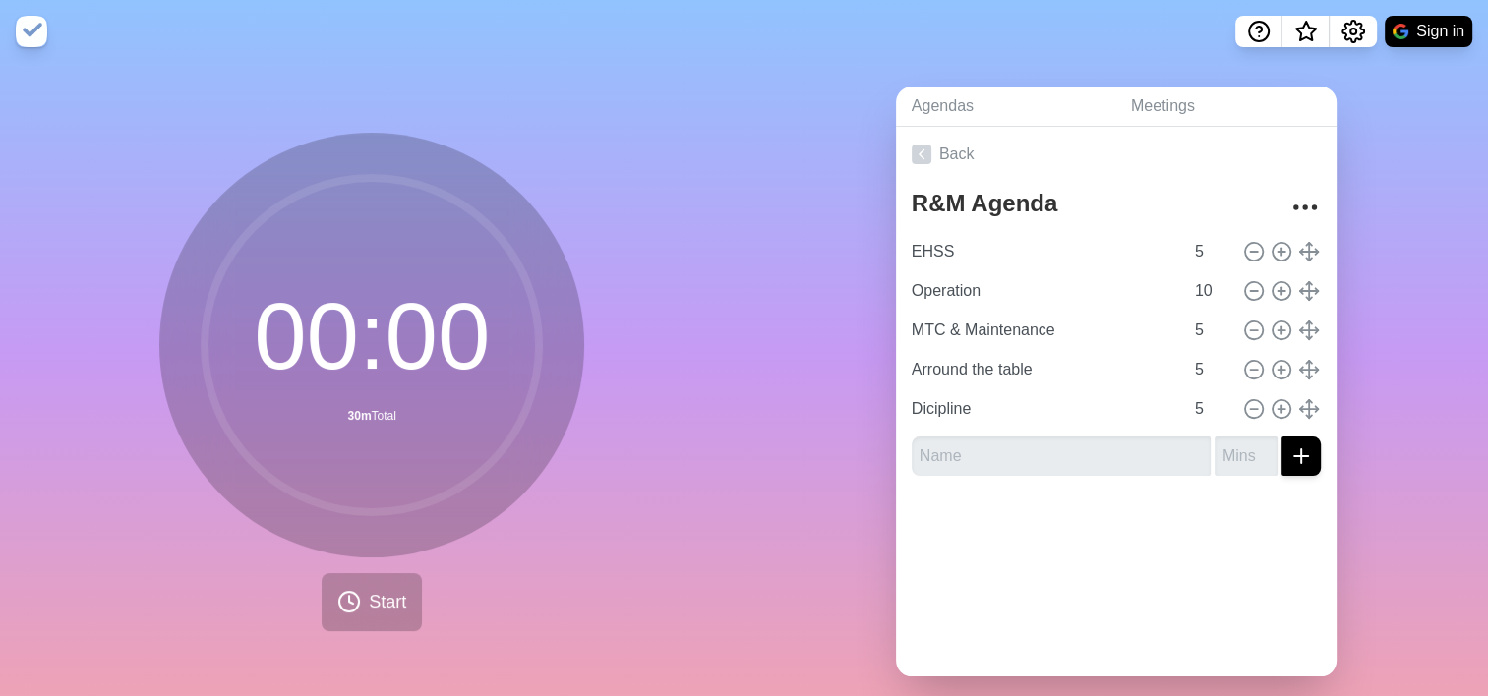
click at [1098, 516] on div at bounding box center [1116, 531] width 441 height 79
click at [1187, 326] on input "5" at bounding box center [1210, 330] width 47 height 39
type input "10"
click at [1068, 612] on div "Back R&M Agenda EHSS 5 Operation 10 MTC & Maintenance 10 Arround the table 5 Di…" at bounding box center [1116, 402] width 441 height 550
click at [1306, 33] on span "What’s new" at bounding box center [1306, 33] width 10 height 10
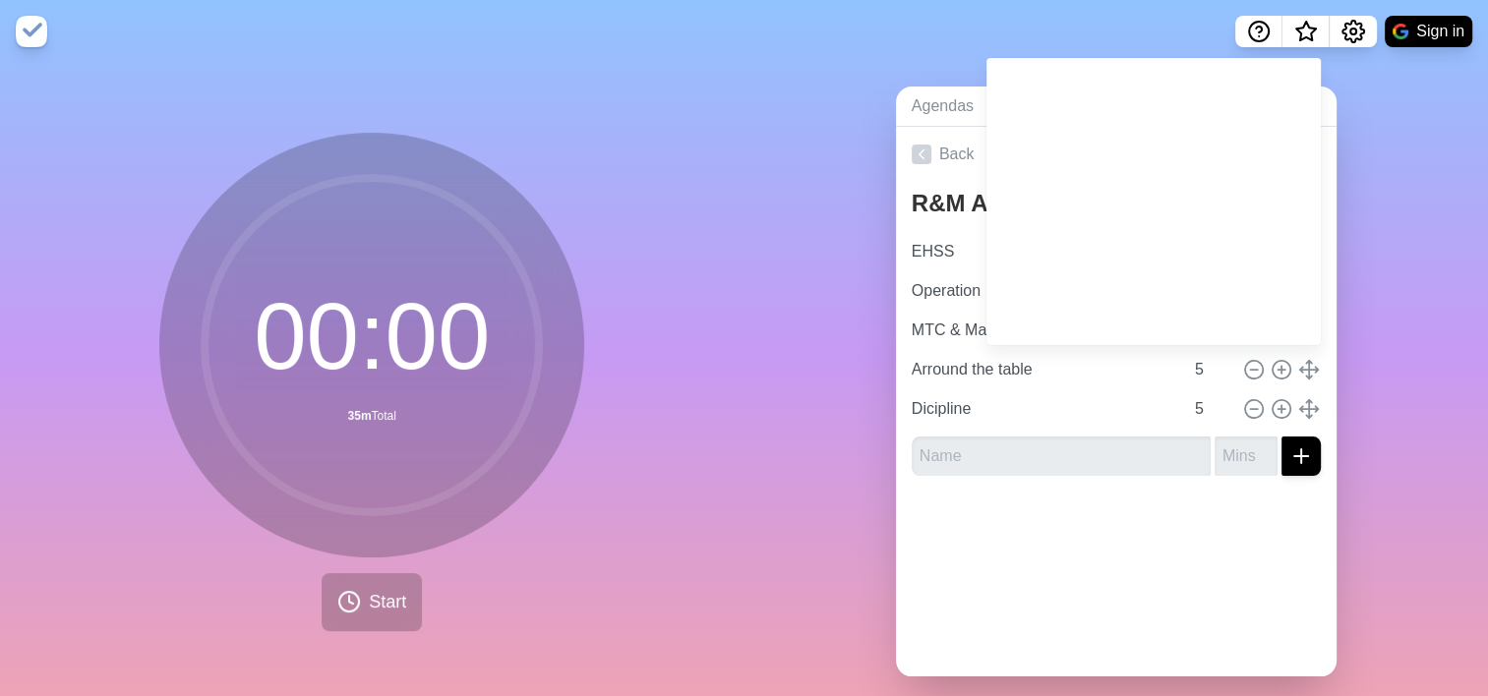
click at [1176, 14] on nav "Sign in" at bounding box center [744, 31] width 1488 height 63
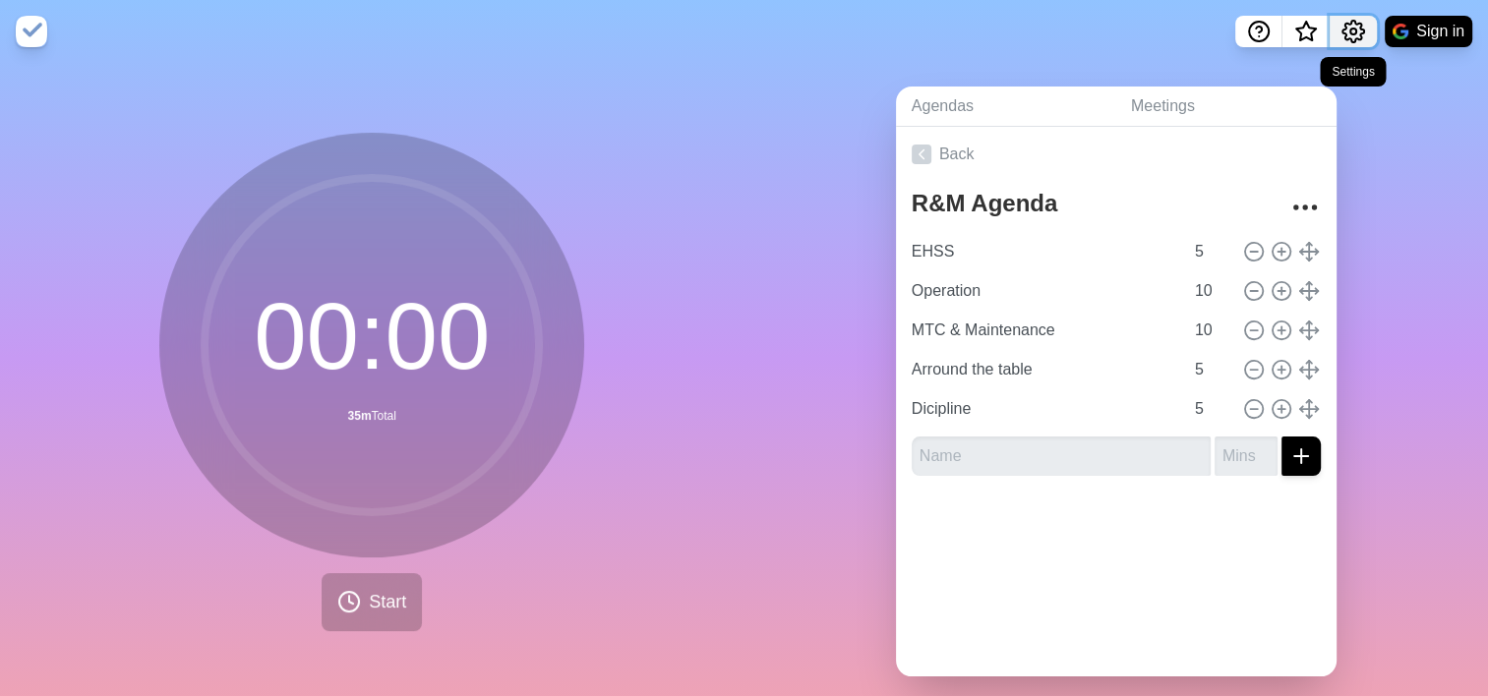
click at [1353, 17] on button "Settings" at bounding box center [1353, 31] width 47 height 31
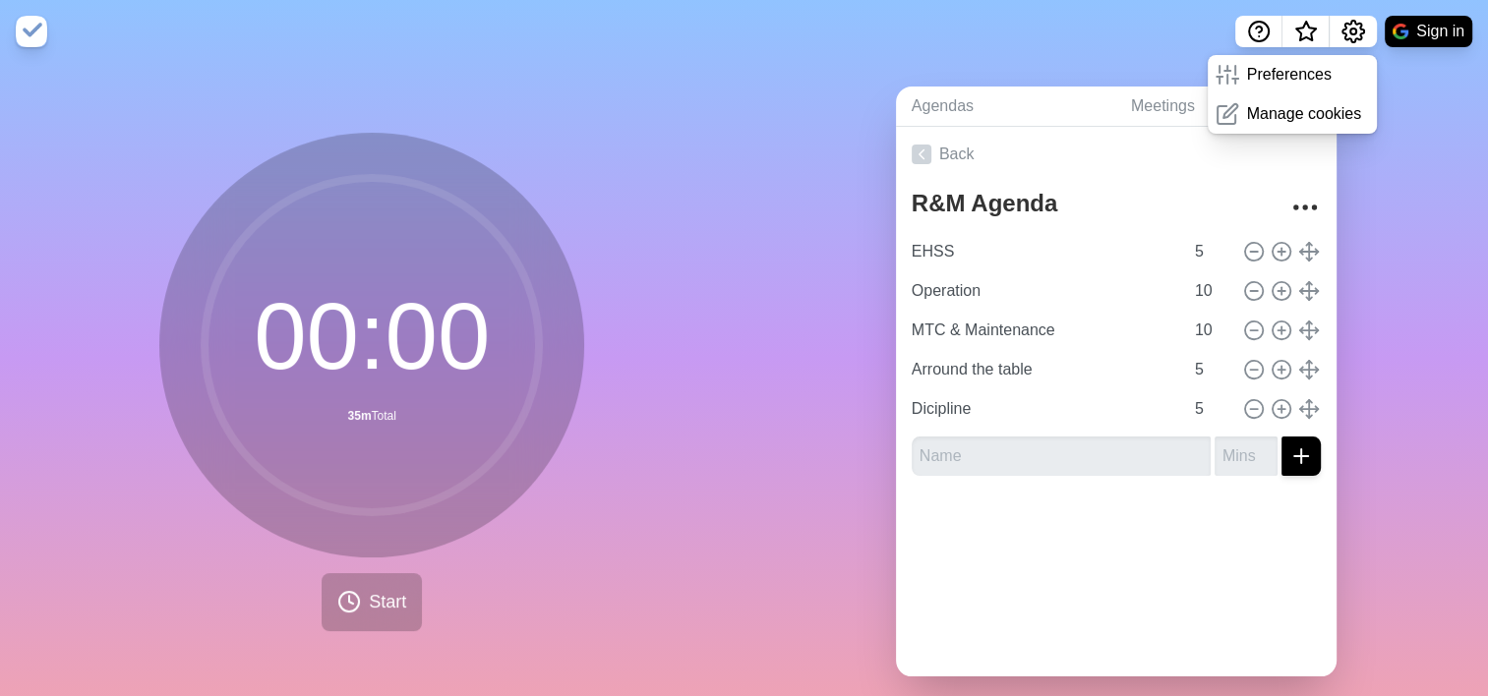
click at [1018, 41] on nav "Preferences Manage cookies Sign in" at bounding box center [744, 31] width 1488 height 63
click at [818, 420] on div "Agendas Meetings Back R&M Agenda EHSS 5 Operation 10 MTC & Maintenance 10 Arrou…" at bounding box center [1116, 389] width 744 height 653
